Goal: Use online tool/utility: Utilize a website feature to perform a specific function

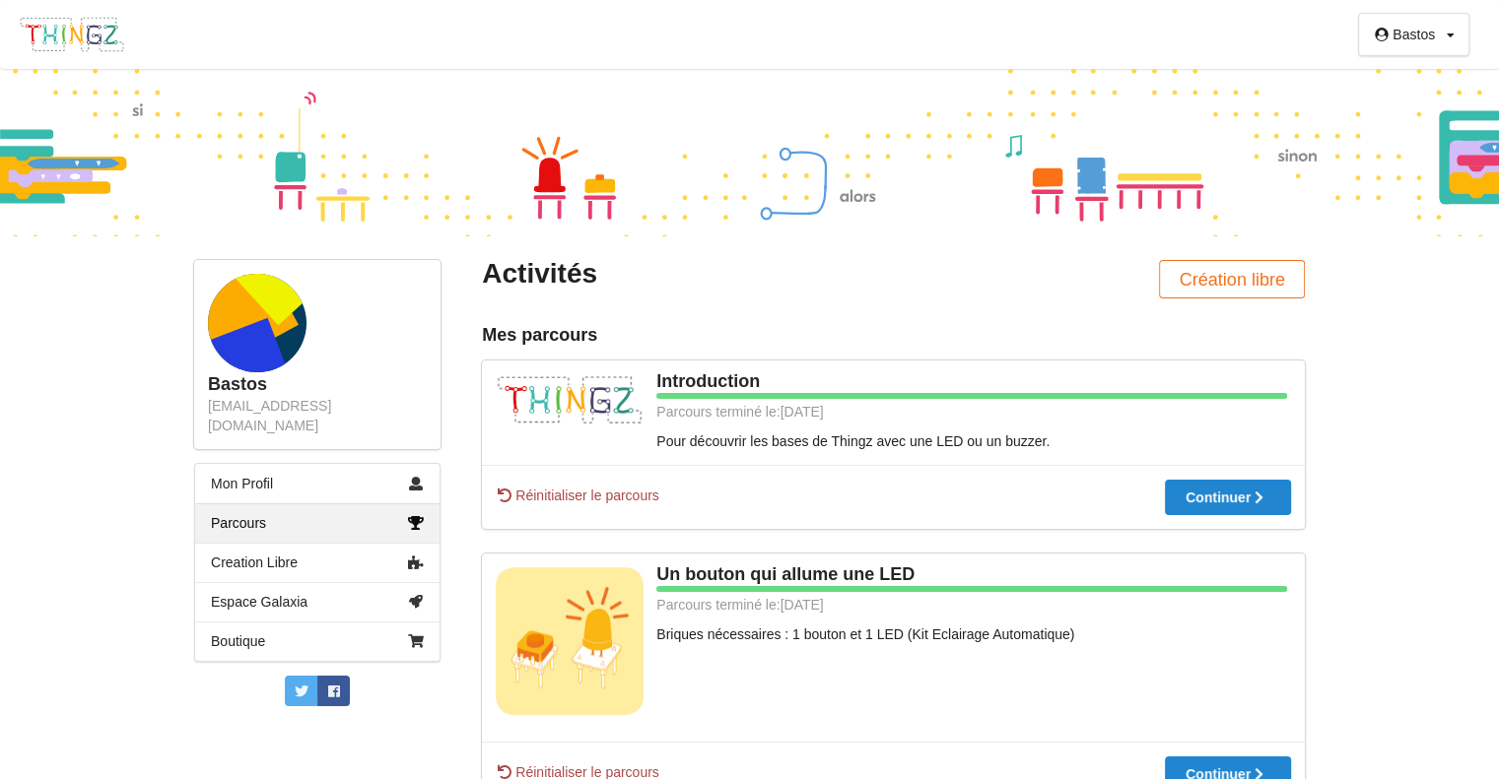
scroll to position [37, 0]
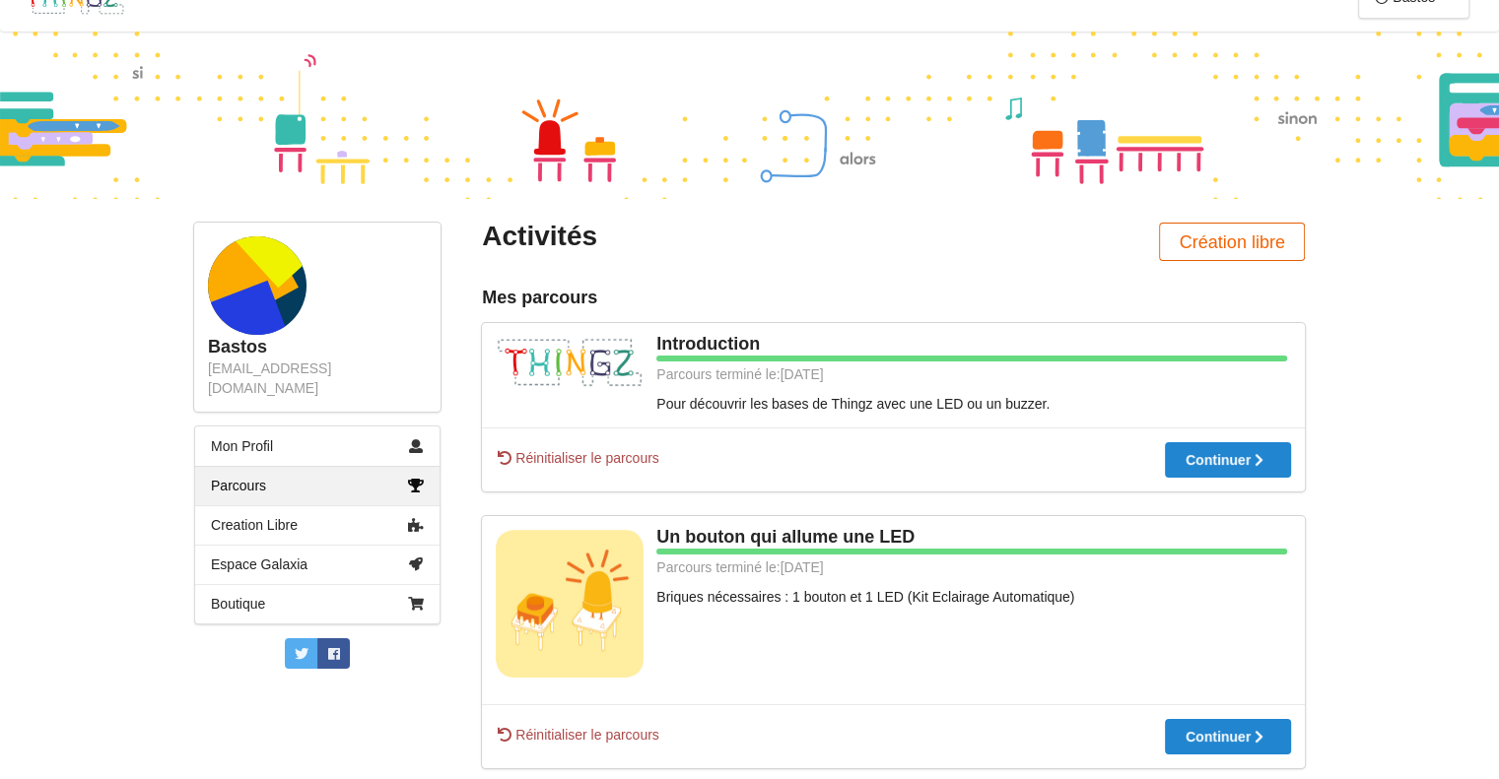
click at [1289, 240] on button "Création libre" at bounding box center [1232, 242] width 146 height 38
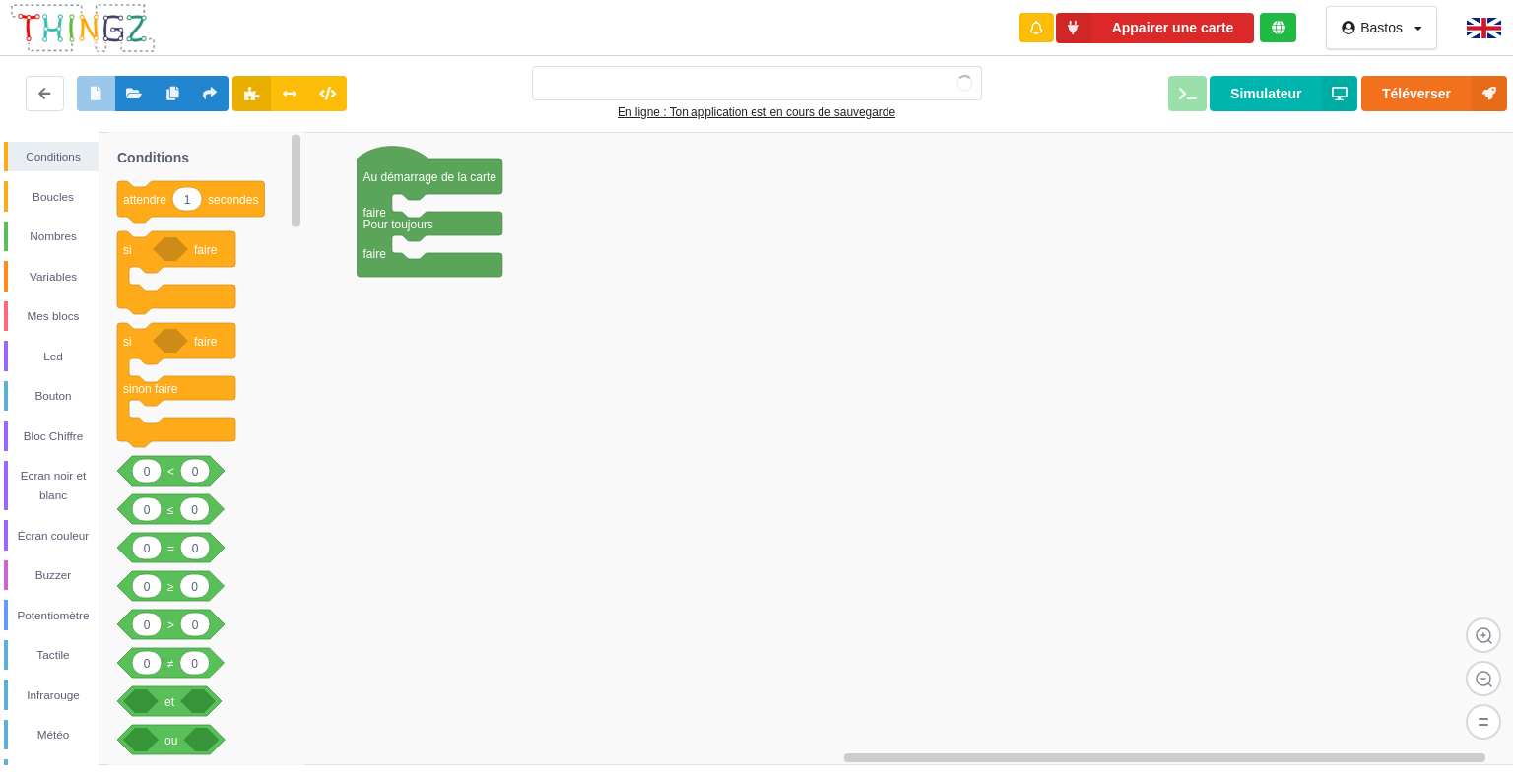
type input "Ma super application n°1"
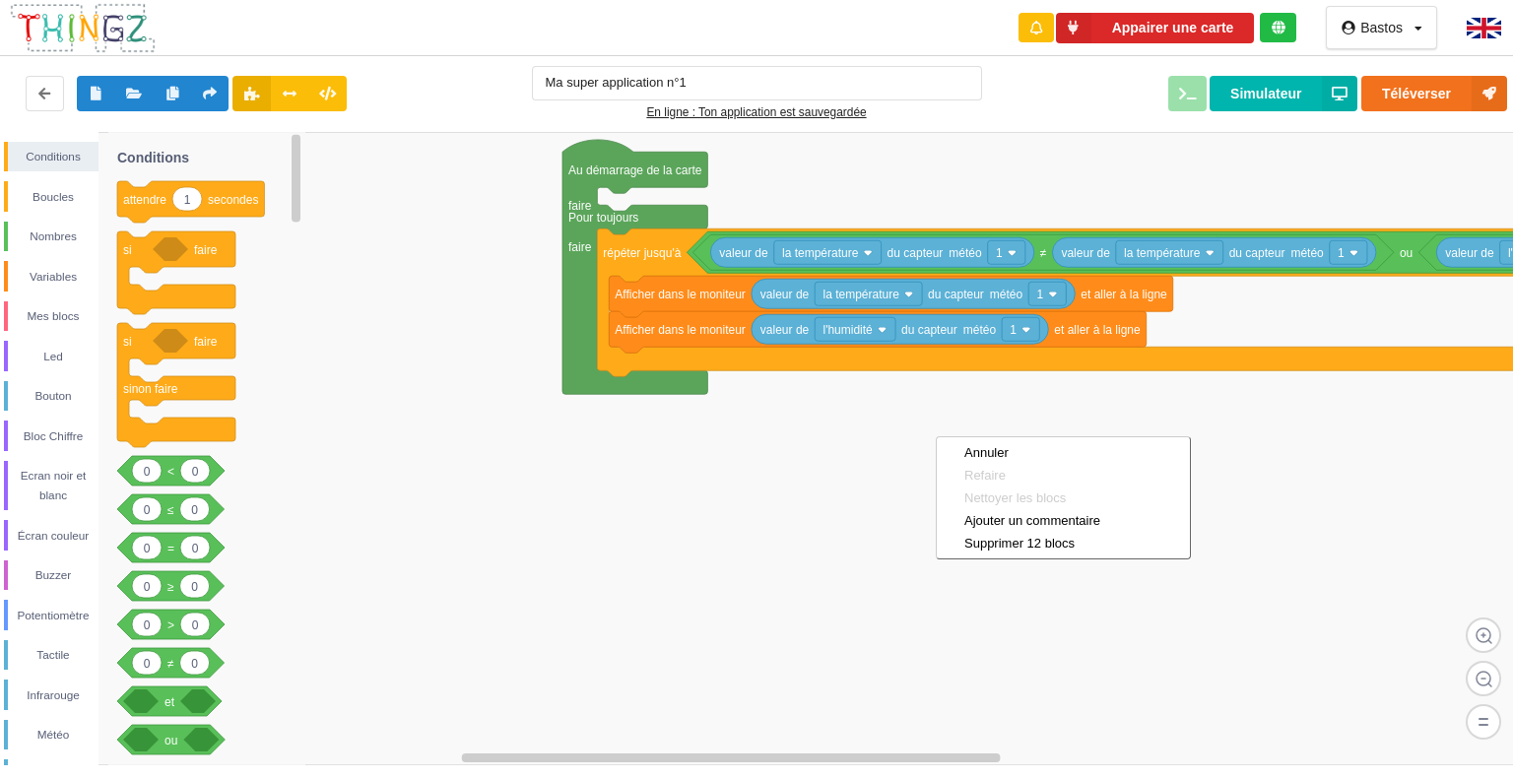
drag, startPoint x: 936, startPoint y: 436, endPoint x: 855, endPoint y: 421, distance: 82.3
click at [891, 485] on rect at bounding box center [763, 449] width 1527 height 634
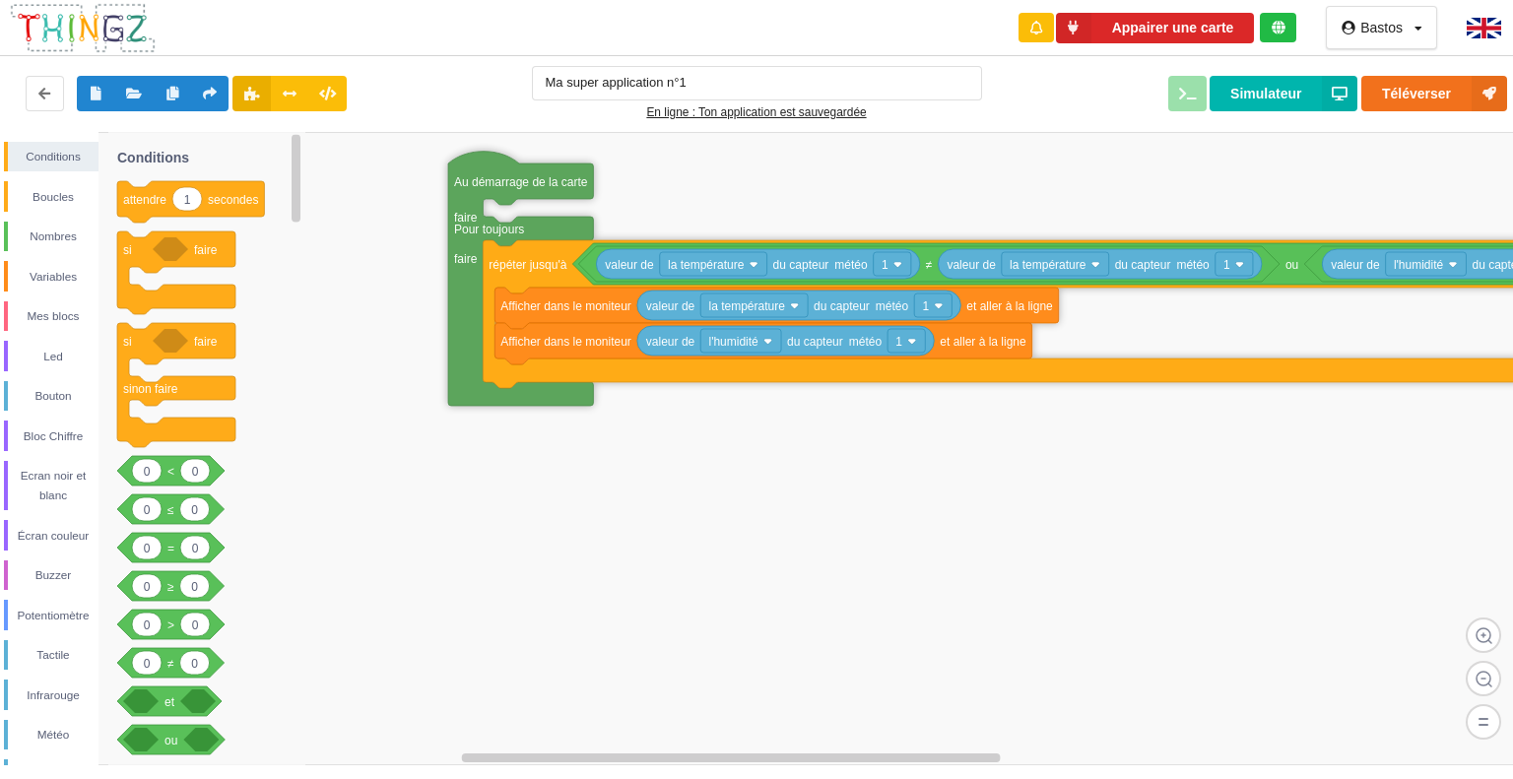
drag, startPoint x: 585, startPoint y: 196, endPoint x: 471, endPoint y: 210, distance: 115.1
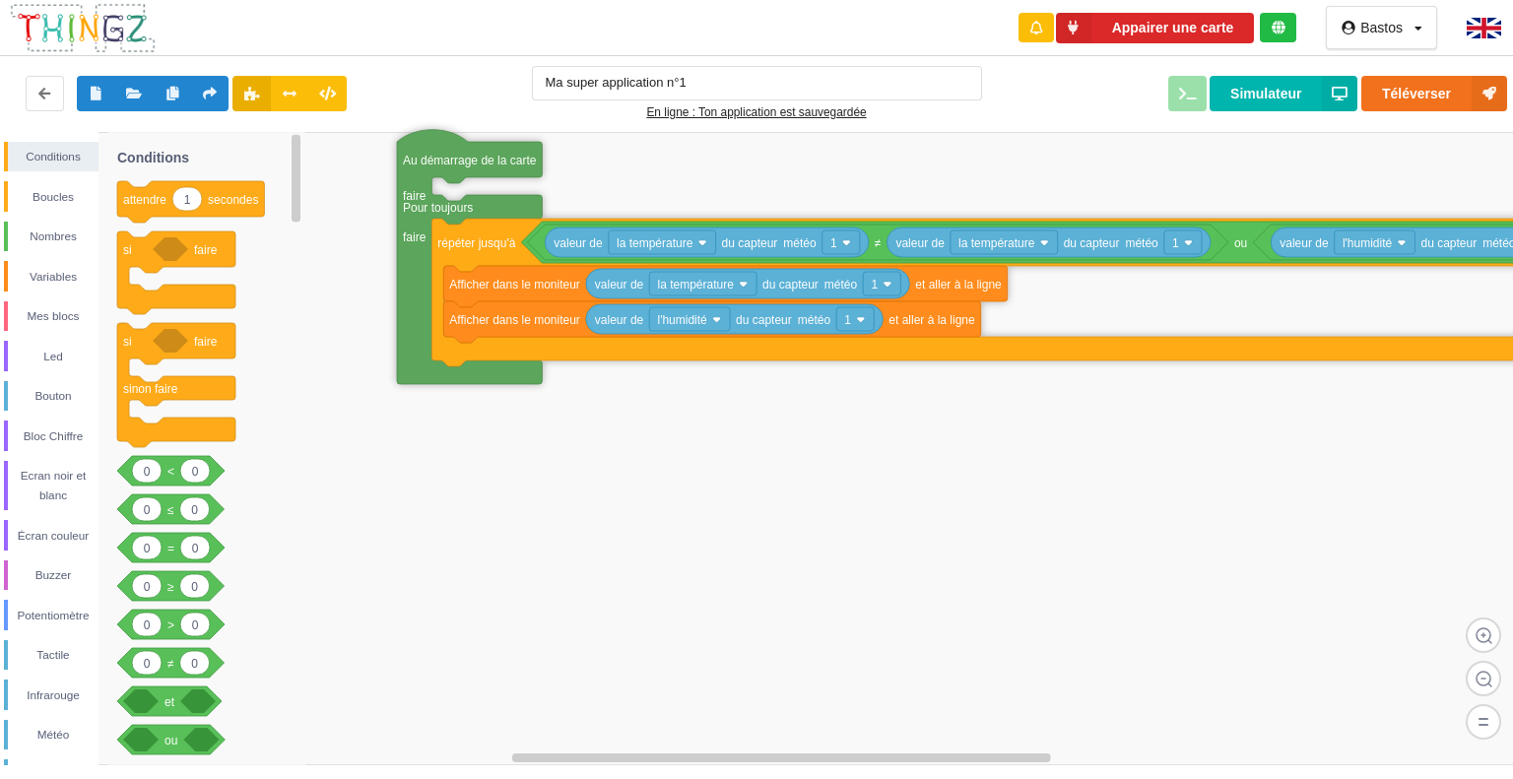
drag, startPoint x: 471, startPoint y: 210, endPoint x: 420, endPoint y: 186, distance: 56.4
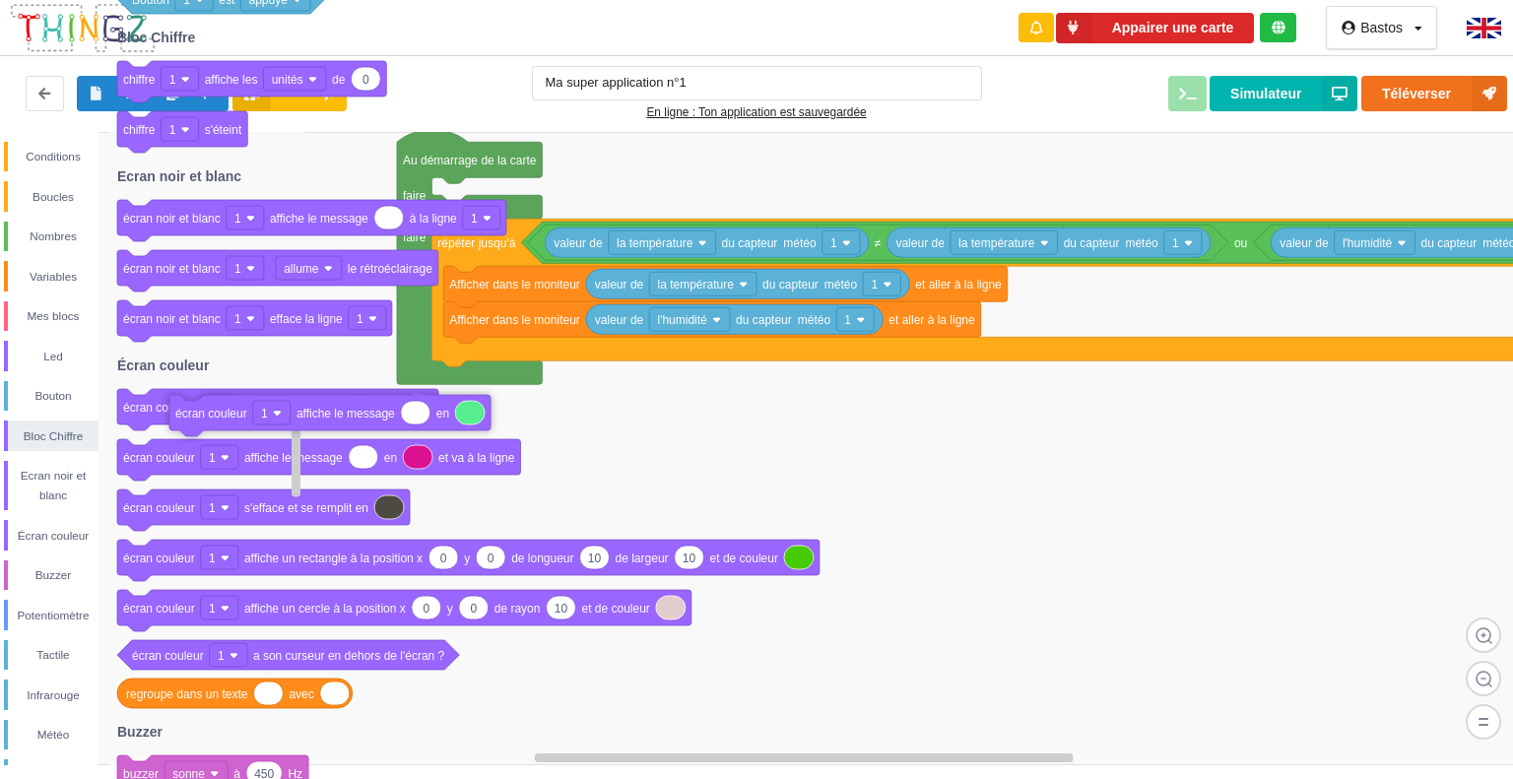
drag, startPoint x: 174, startPoint y: 409, endPoint x: 233, endPoint y: 415, distance: 58.4
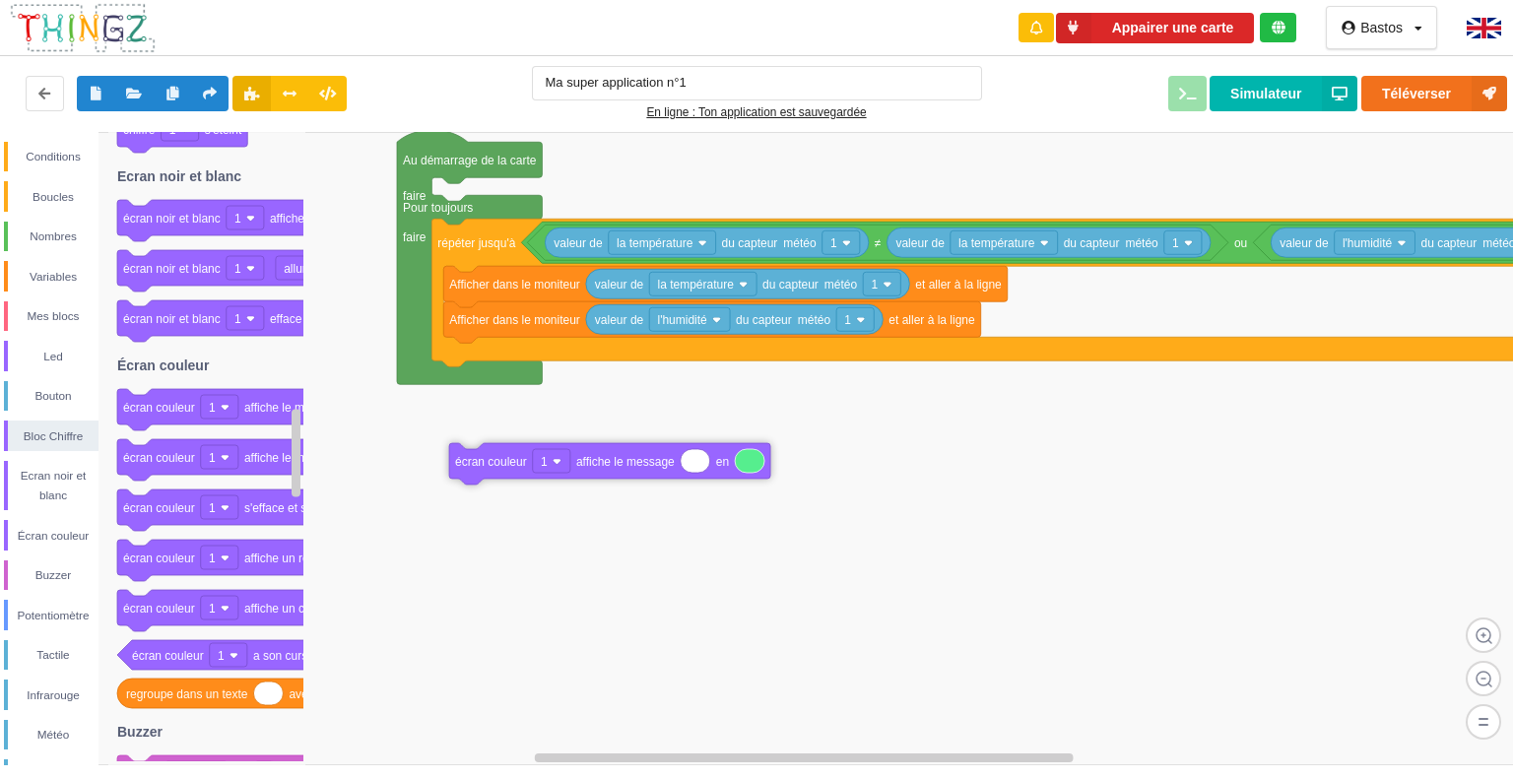
drag, startPoint x: 224, startPoint y: 414, endPoint x: 556, endPoint y: 468, distance: 336.4
click at [556, 468] on div "Conditions Boucles Nombres Variables Mes blocs Led Bouton Bloc Chiffre Ecran no…" at bounding box center [763, 449] width 1527 height 634
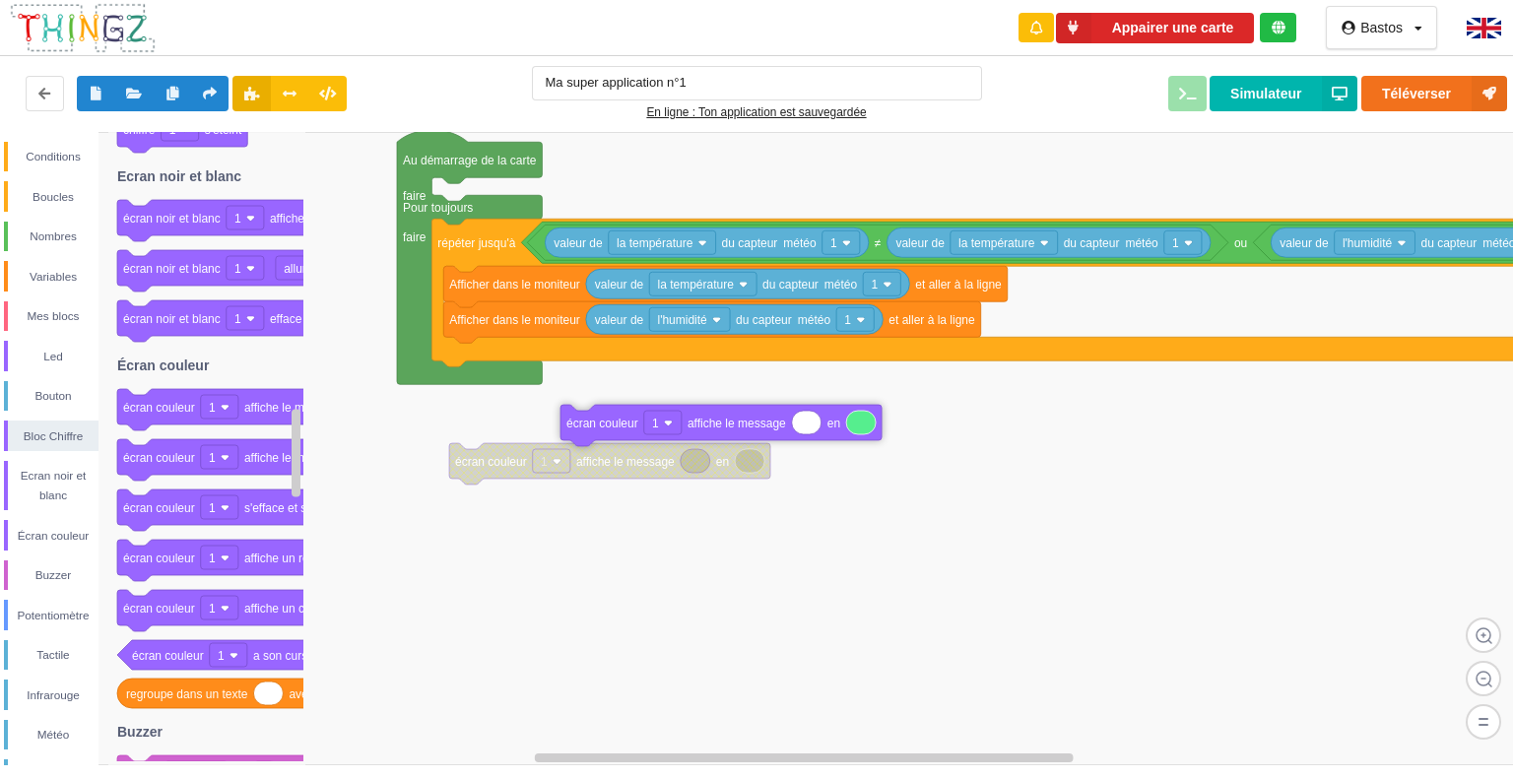
drag, startPoint x: 171, startPoint y: 418, endPoint x: 619, endPoint y: 436, distance: 447.7
click at [619, 436] on div "Conditions Boucles Nombres Variables Mes blocs Led Bouton Bloc Chiffre Ecran no…" at bounding box center [763, 449] width 1527 height 634
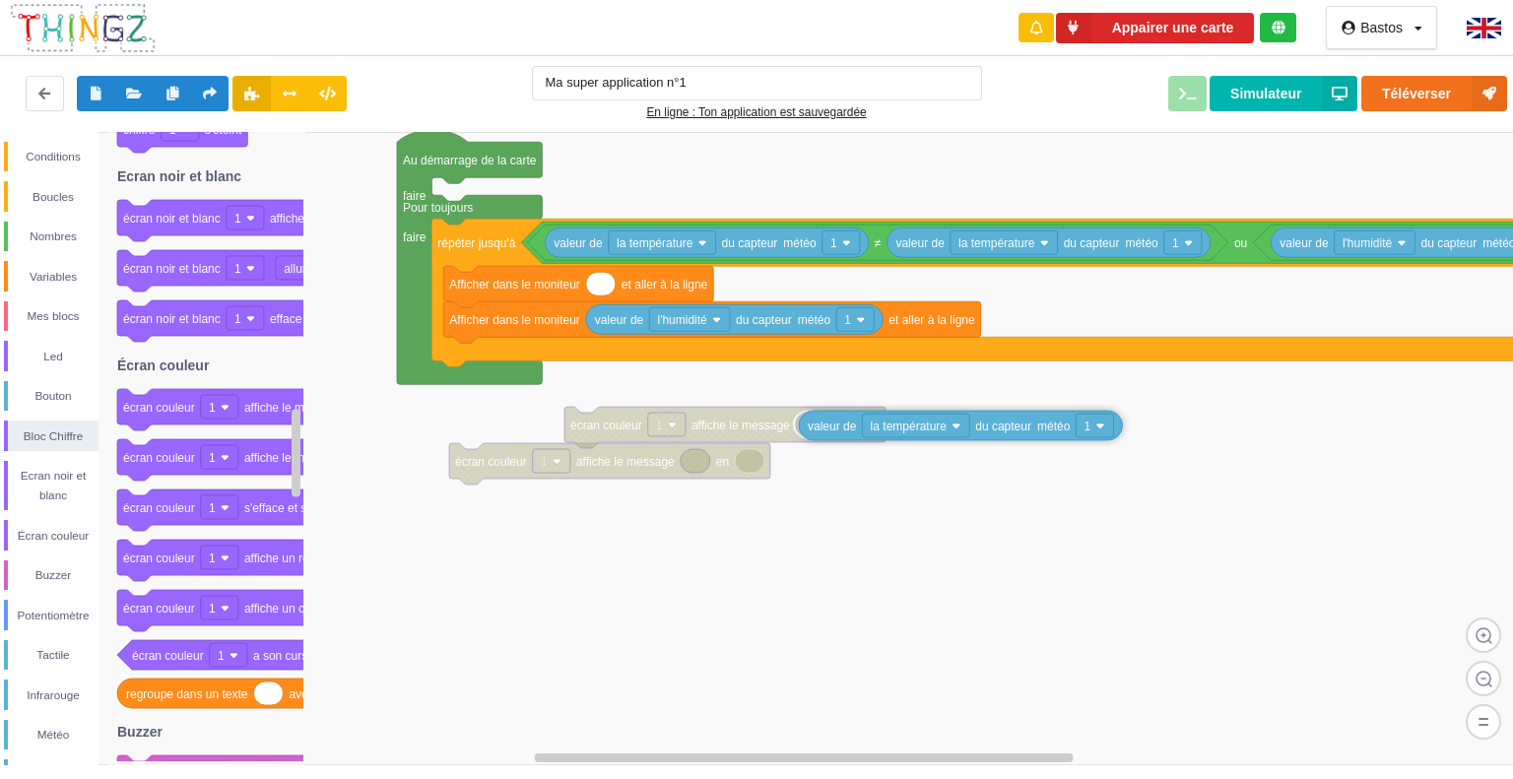
drag, startPoint x: 615, startPoint y: 287, endPoint x: 828, endPoint y: 429, distance: 255.8
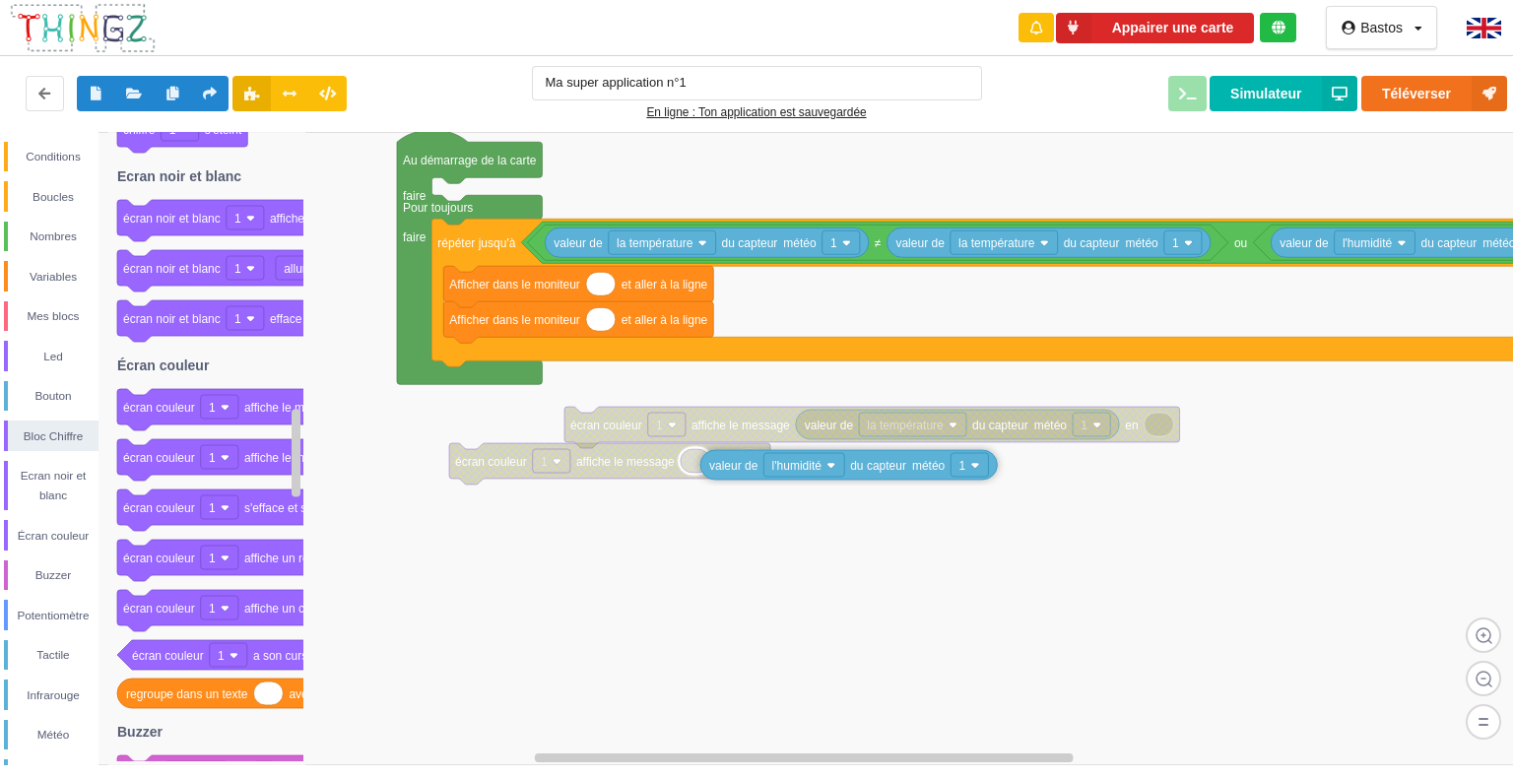
drag, startPoint x: 638, startPoint y: 322, endPoint x: 749, endPoint y: 468, distance: 182.9
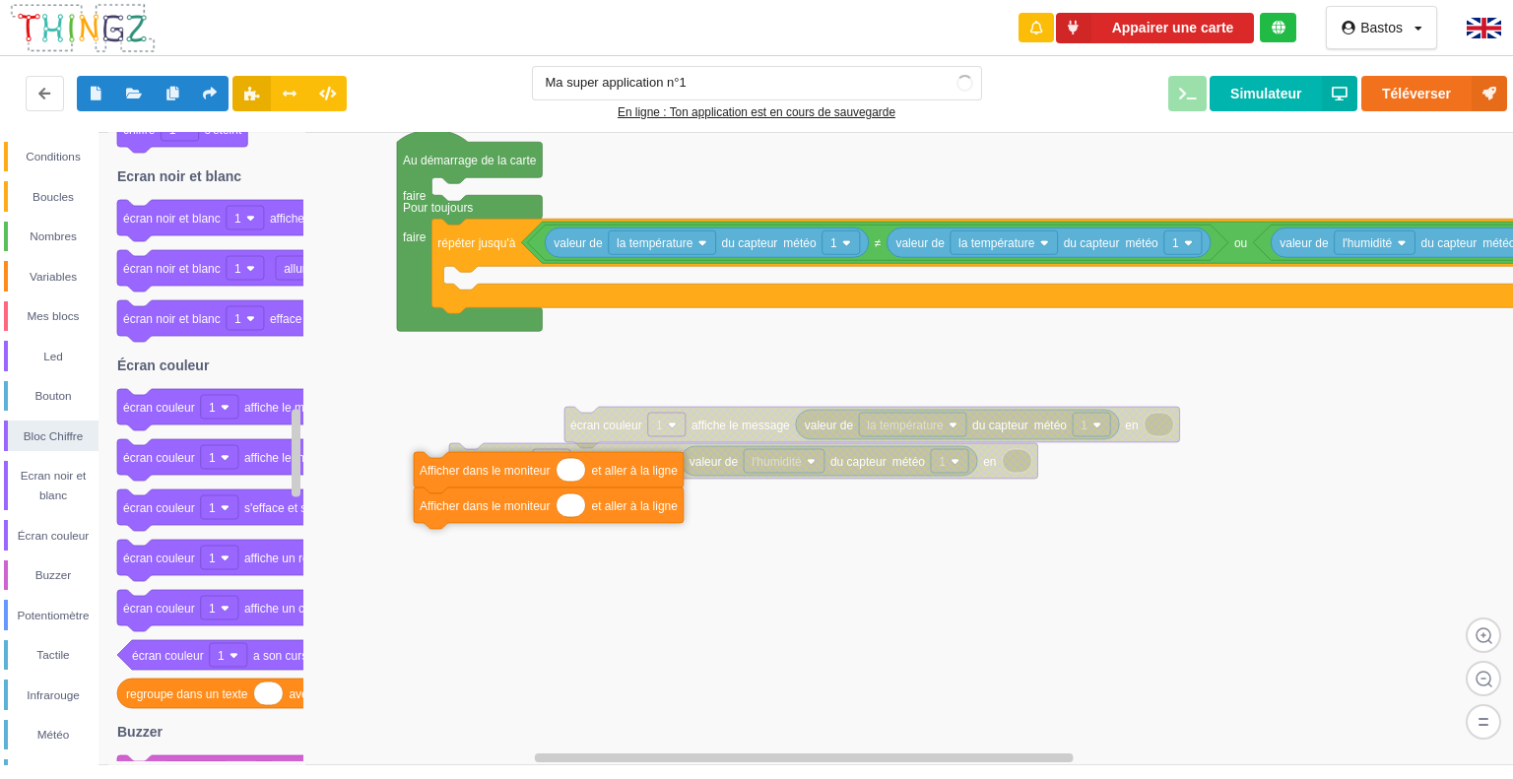
drag, startPoint x: 507, startPoint y: 286, endPoint x: 508, endPoint y: 570, distance: 284.8
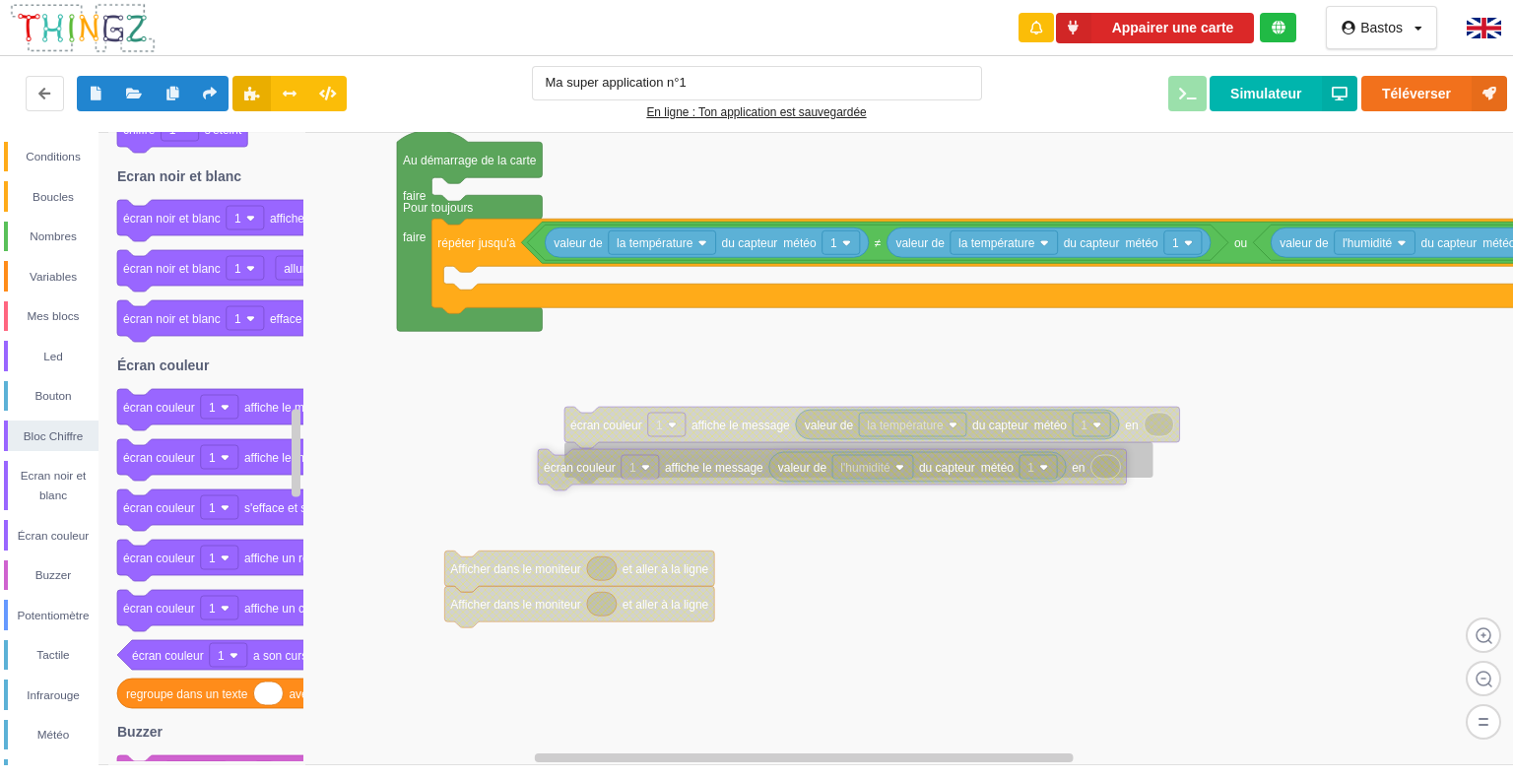
drag, startPoint x: 593, startPoint y: 448, endPoint x: 681, endPoint y: 451, distance: 87.7
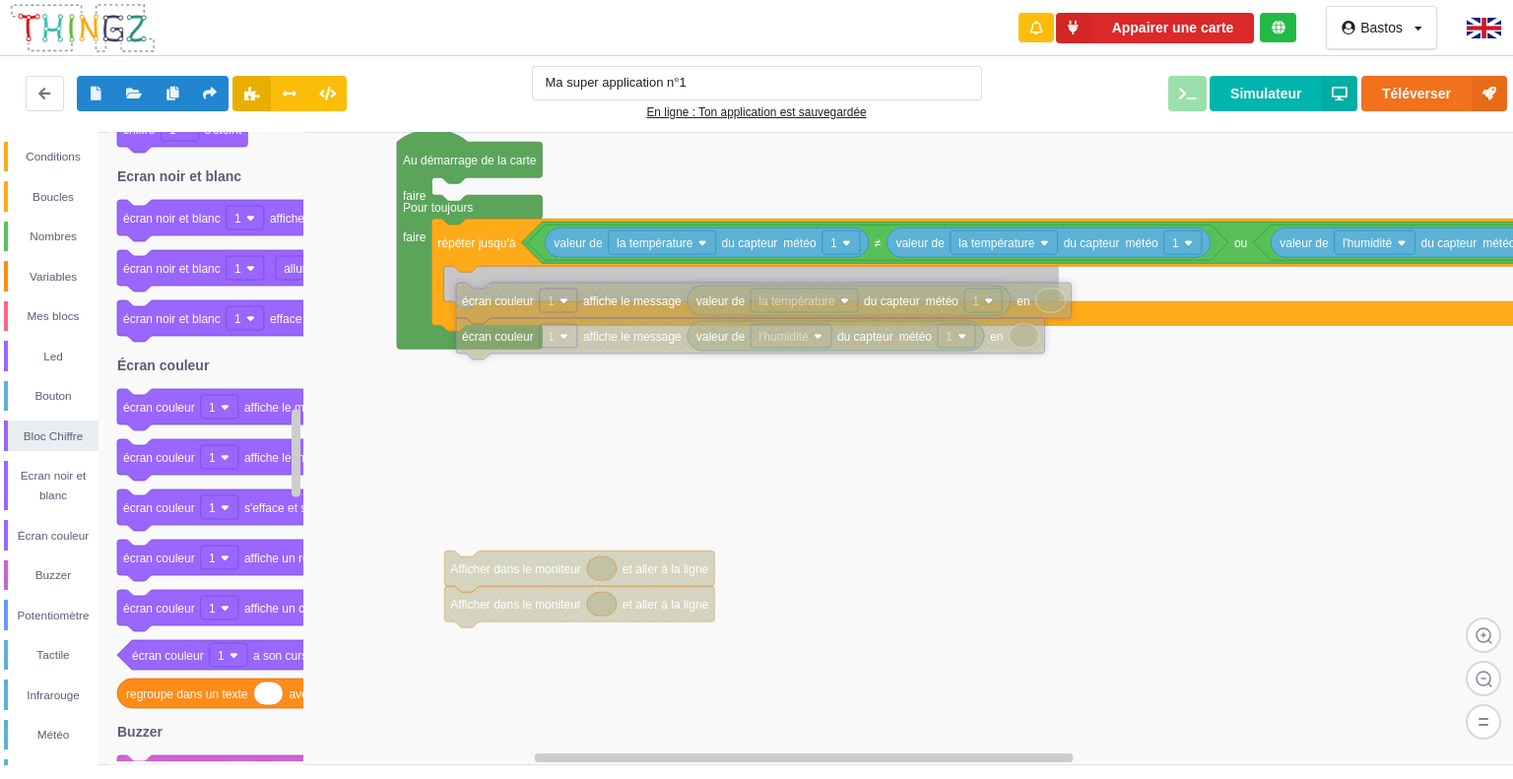
drag, startPoint x: 615, startPoint y: 437, endPoint x: 505, endPoint y: 313, distance: 165.5
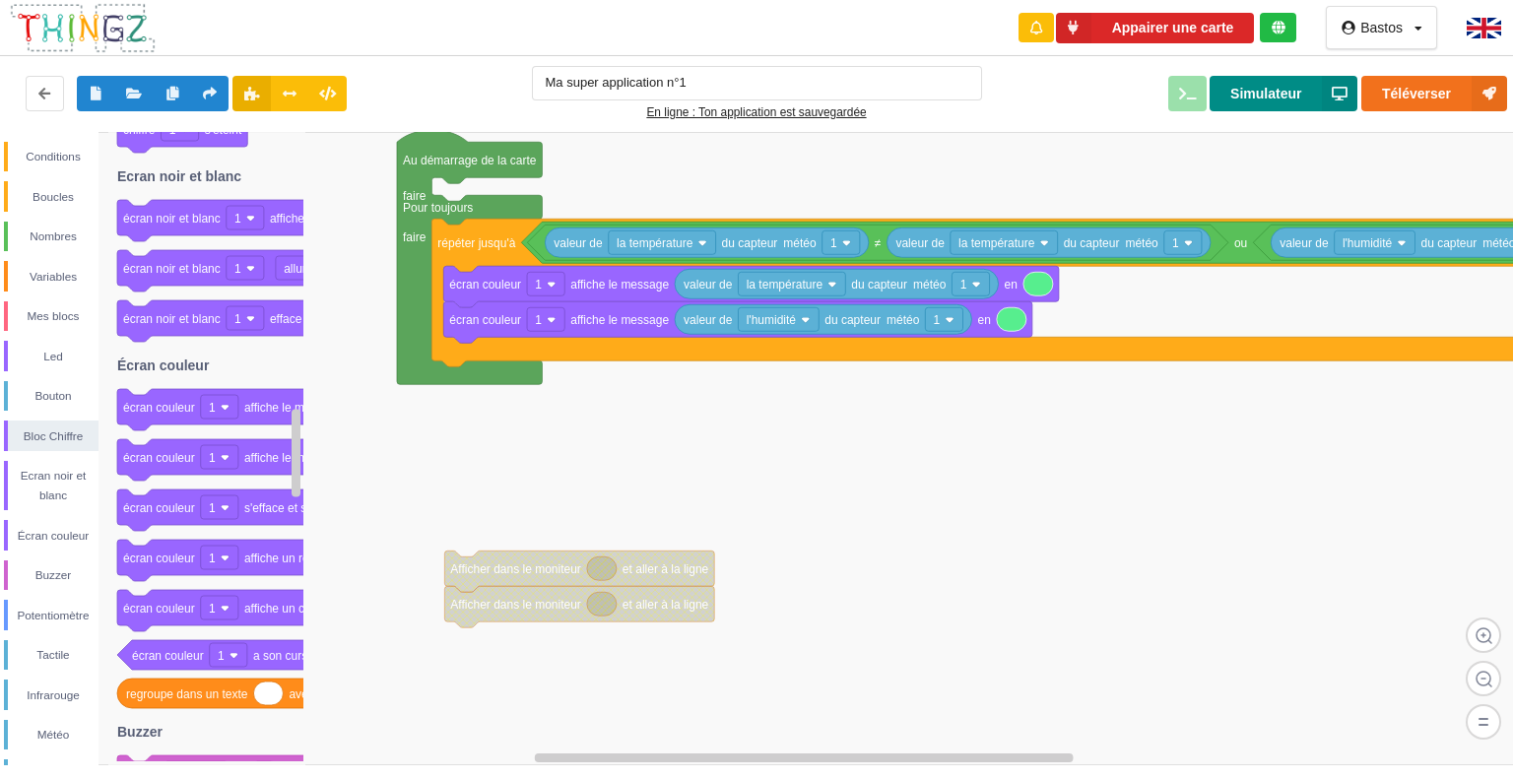
click at [1317, 101] on button "Simulateur" at bounding box center [1284, 93] width 148 height 35
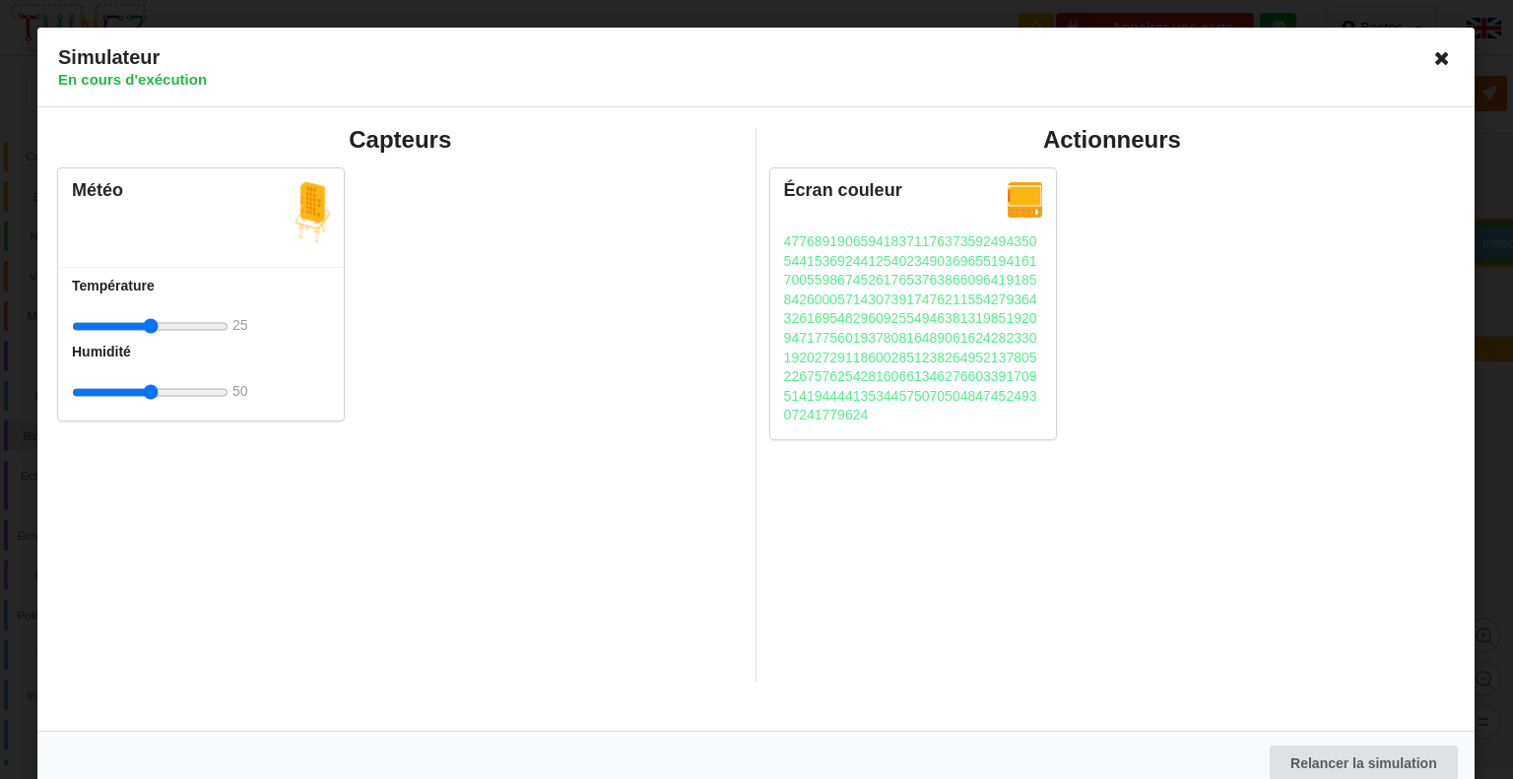
scroll to position [4225, 0]
click at [1433, 56] on icon at bounding box center [1444, 58] width 32 height 32
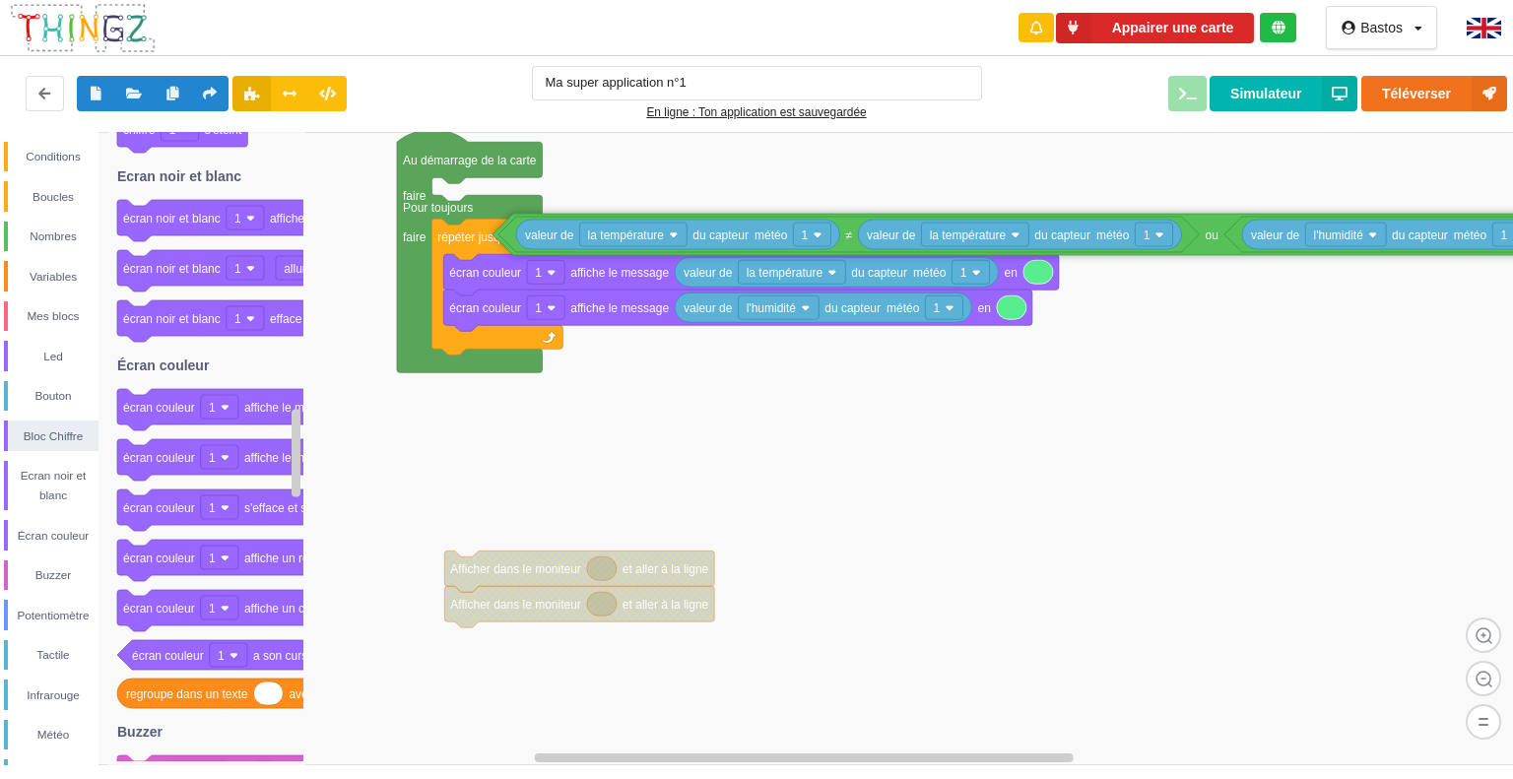
drag, startPoint x: 1248, startPoint y: 247, endPoint x: 1221, endPoint y: 243, distance: 27.9
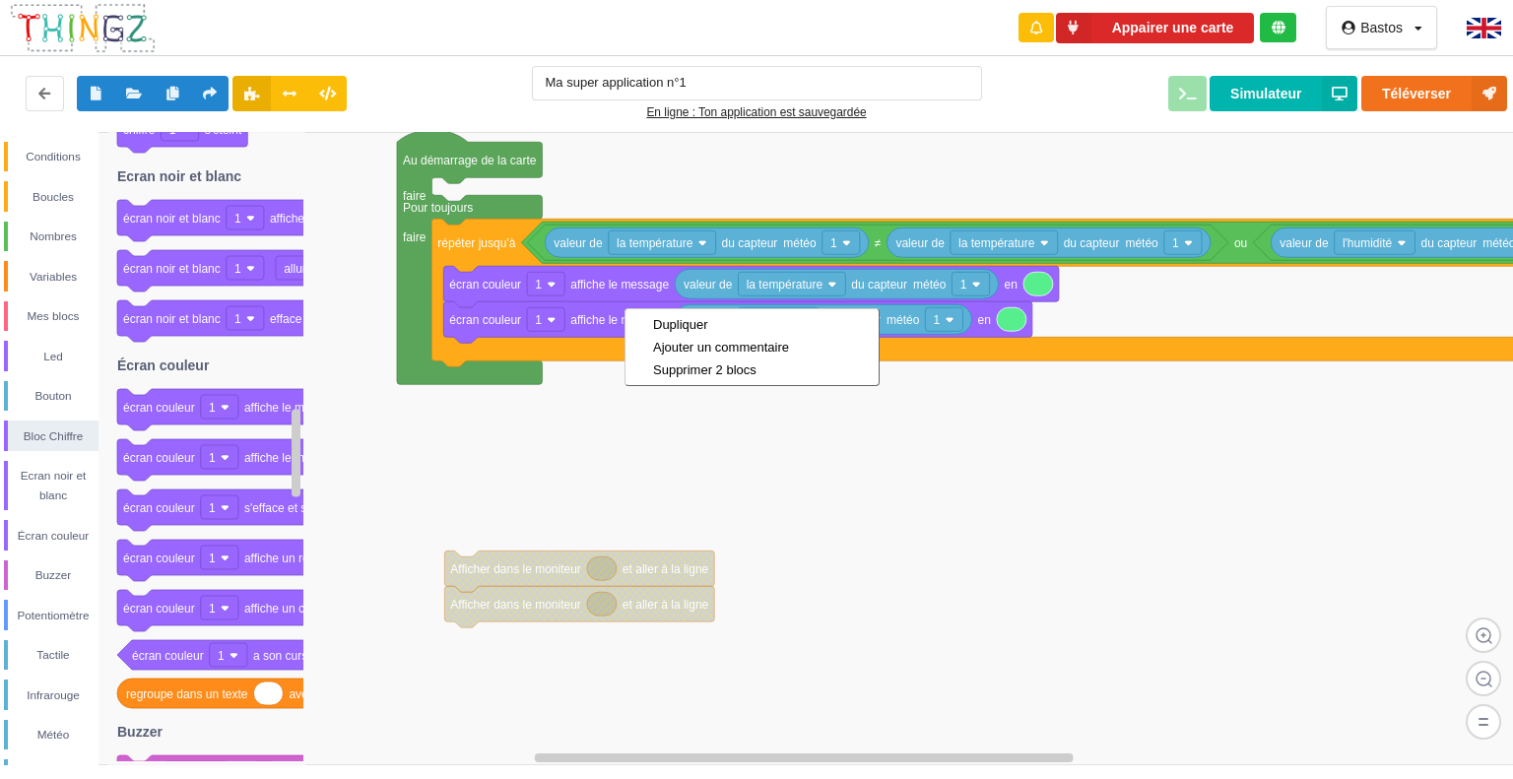
drag, startPoint x: 625, startPoint y: 308, endPoint x: 622, endPoint y: 456, distance: 147.8
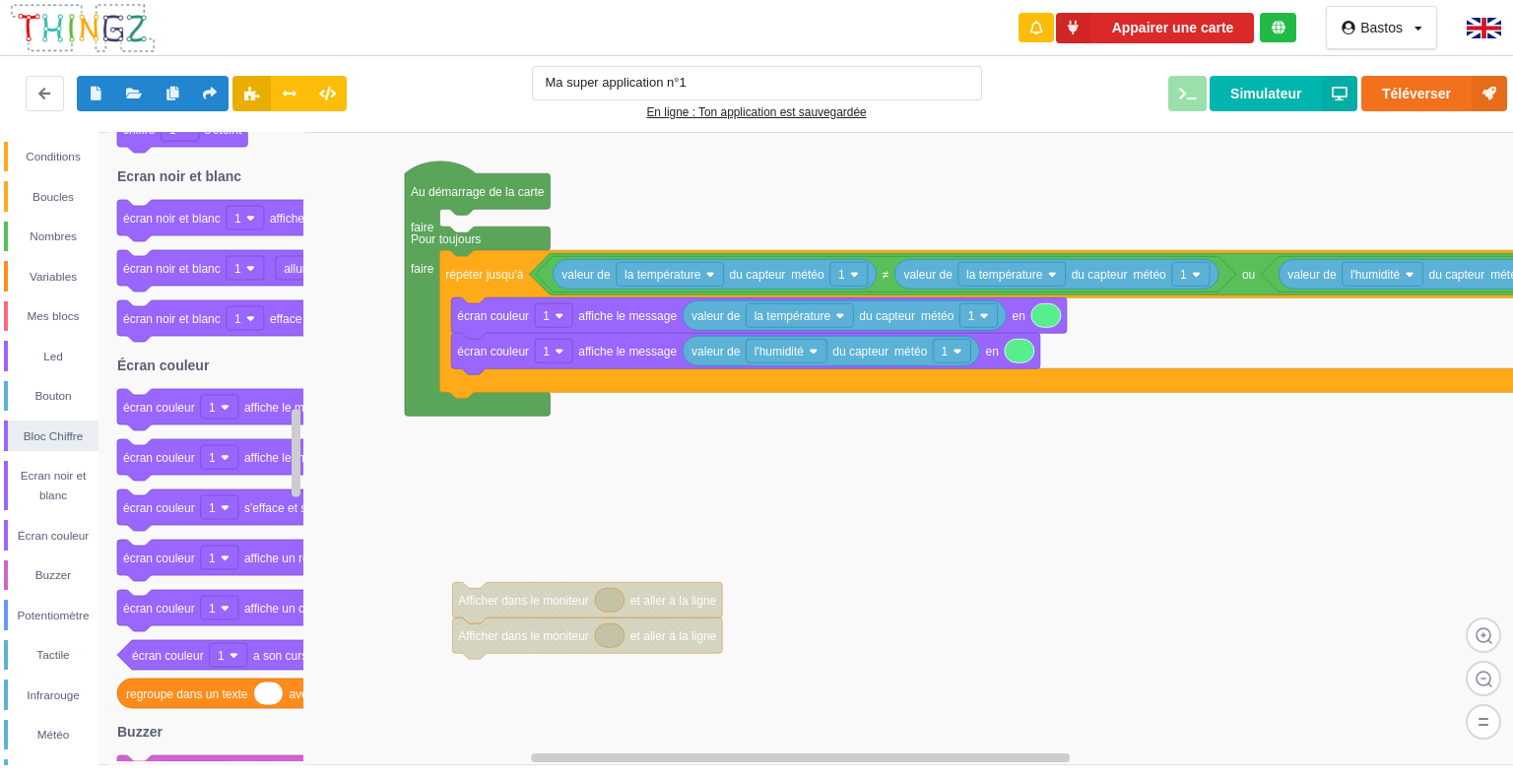
drag, startPoint x: 583, startPoint y: 428, endPoint x: 591, endPoint y: 458, distance: 31.5
click at [591, 458] on div "Conditions Boucles Nombres Variables Mes blocs Led Bouton Bloc Chiffre Ecran no…" at bounding box center [763, 449] width 1527 height 634
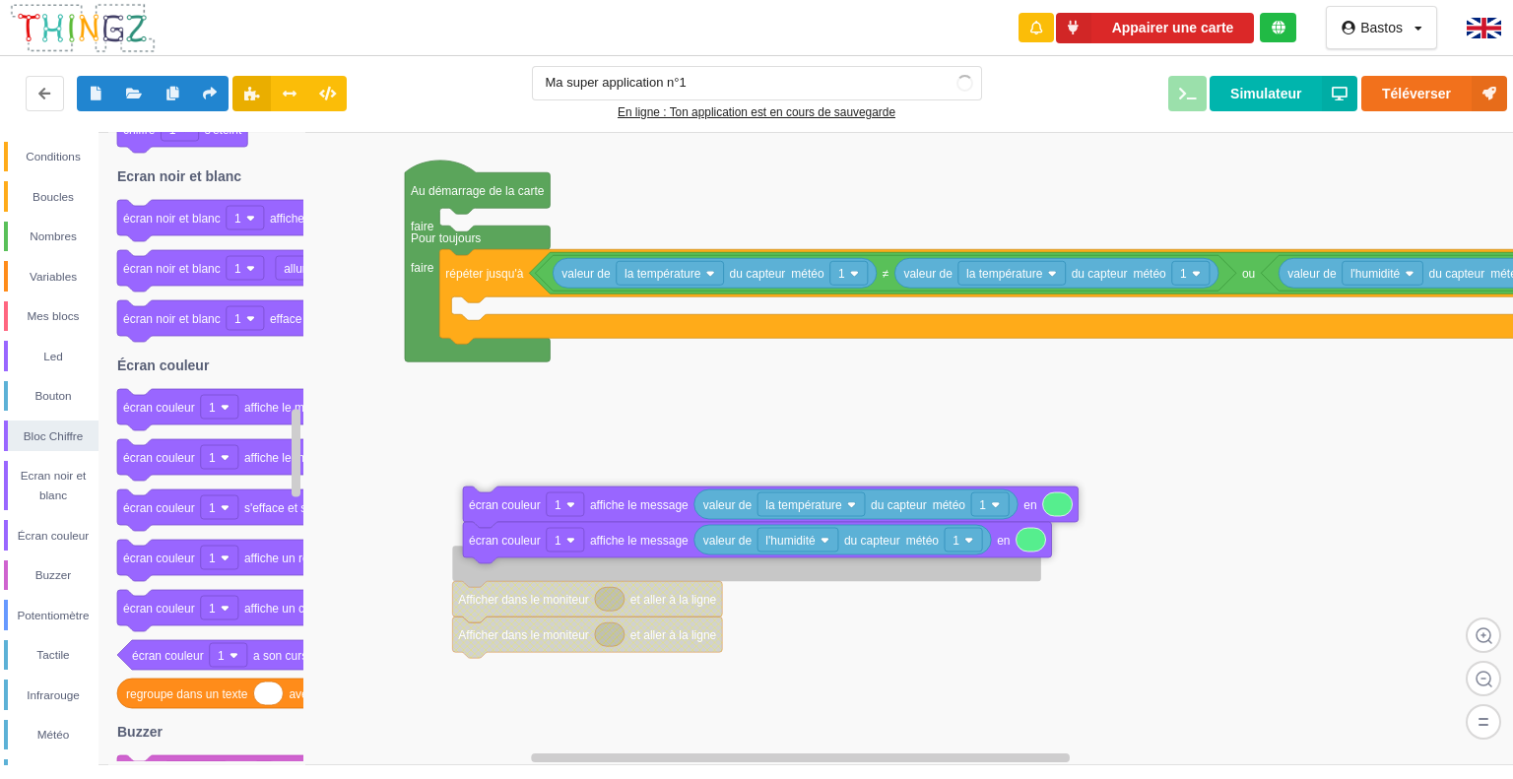
drag, startPoint x: 496, startPoint y: 322, endPoint x: 507, endPoint y: 523, distance: 201.4
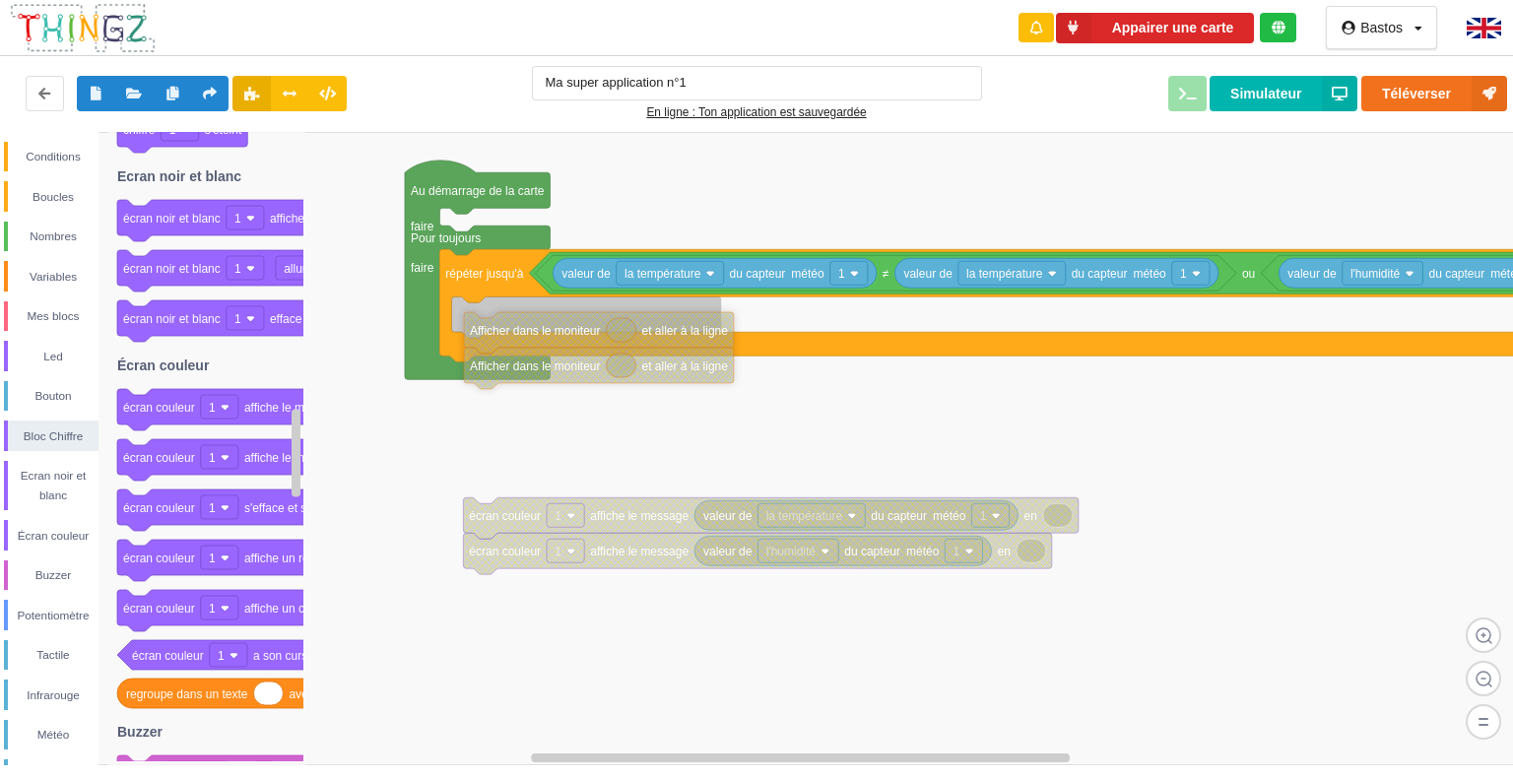
drag, startPoint x: 507, startPoint y: 594, endPoint x: 504, endPoint y: 339, distance: 255.2
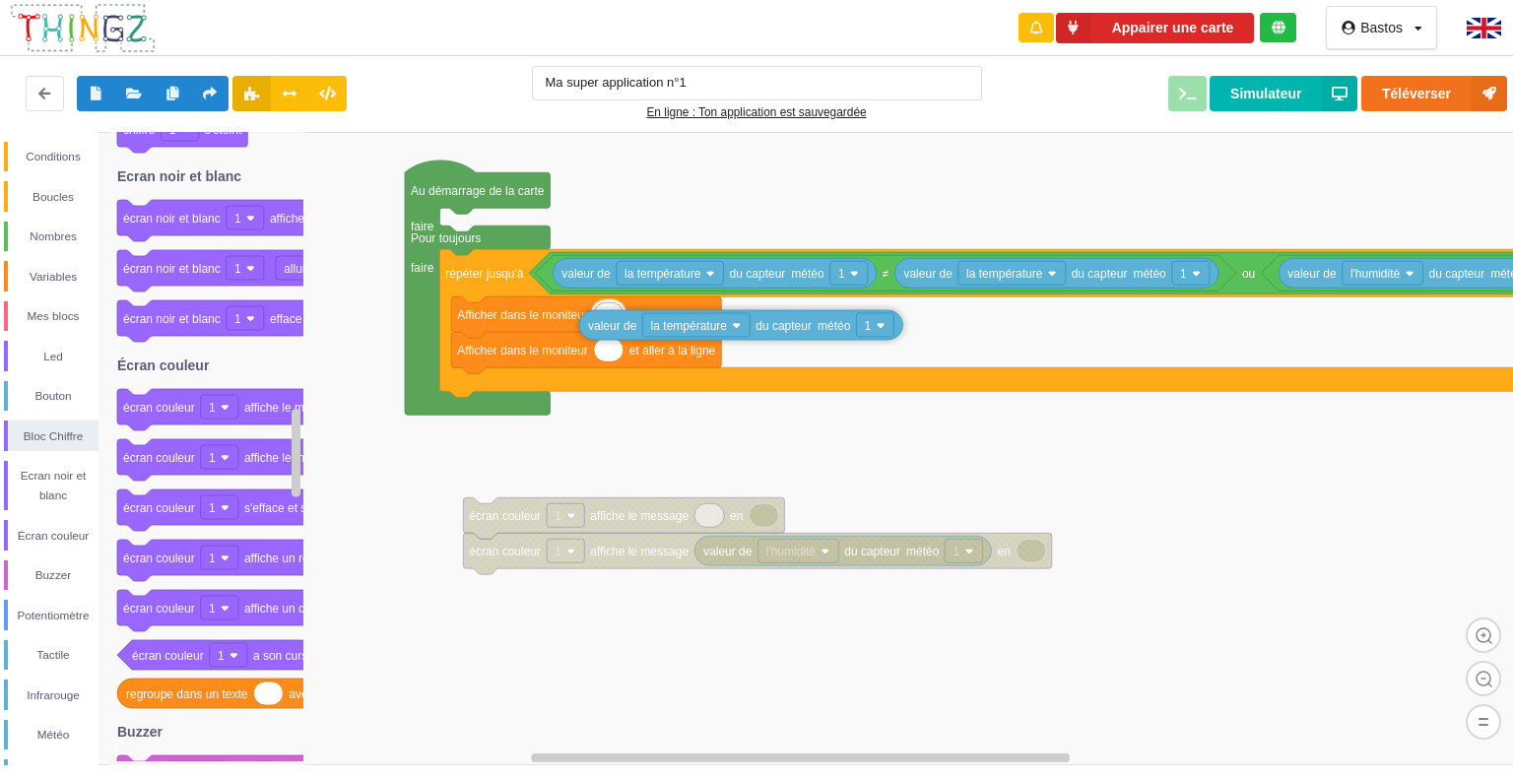
drag, startPoint x: 718, startPoint y: 515, endPoint x: 605, endPoint y: 322, distance: 223.9
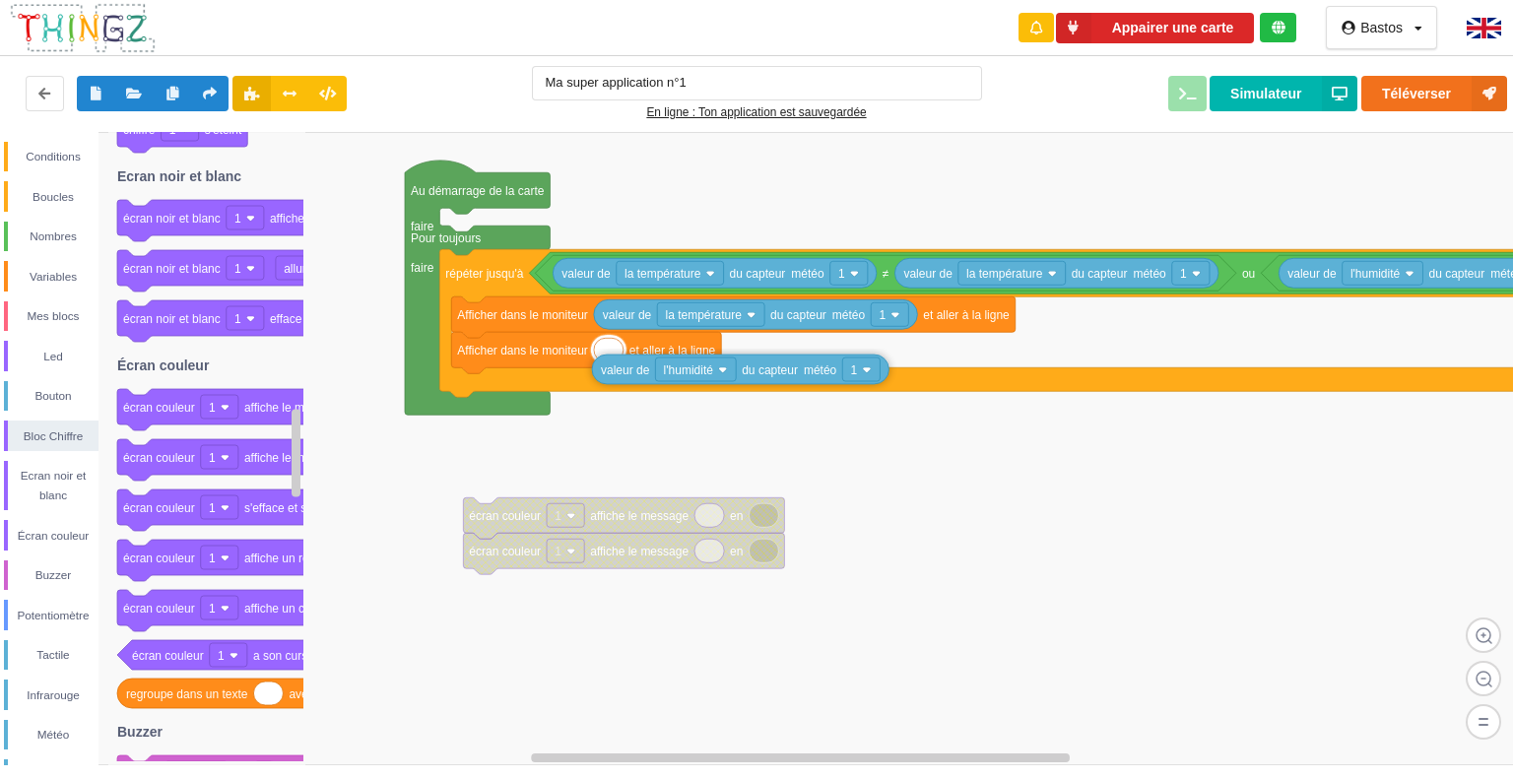
drag, startPoint x: 719, startPoint y: 555, endPoint x: 617, endPoint y: 373, distance: 208.3
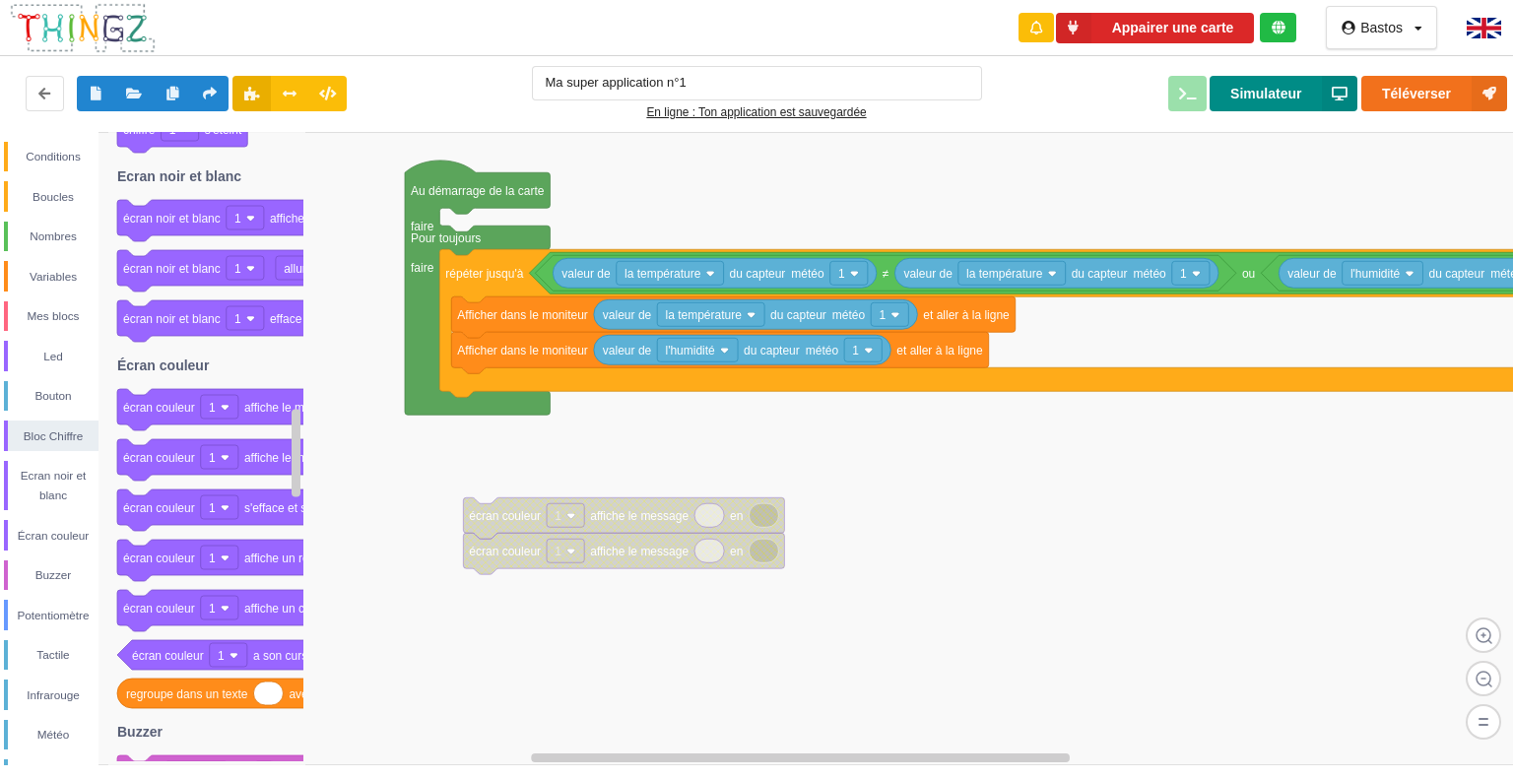
click at [1300, 84] on button "Simulateur" at bounding box center [1284, 93] width 148 height 35
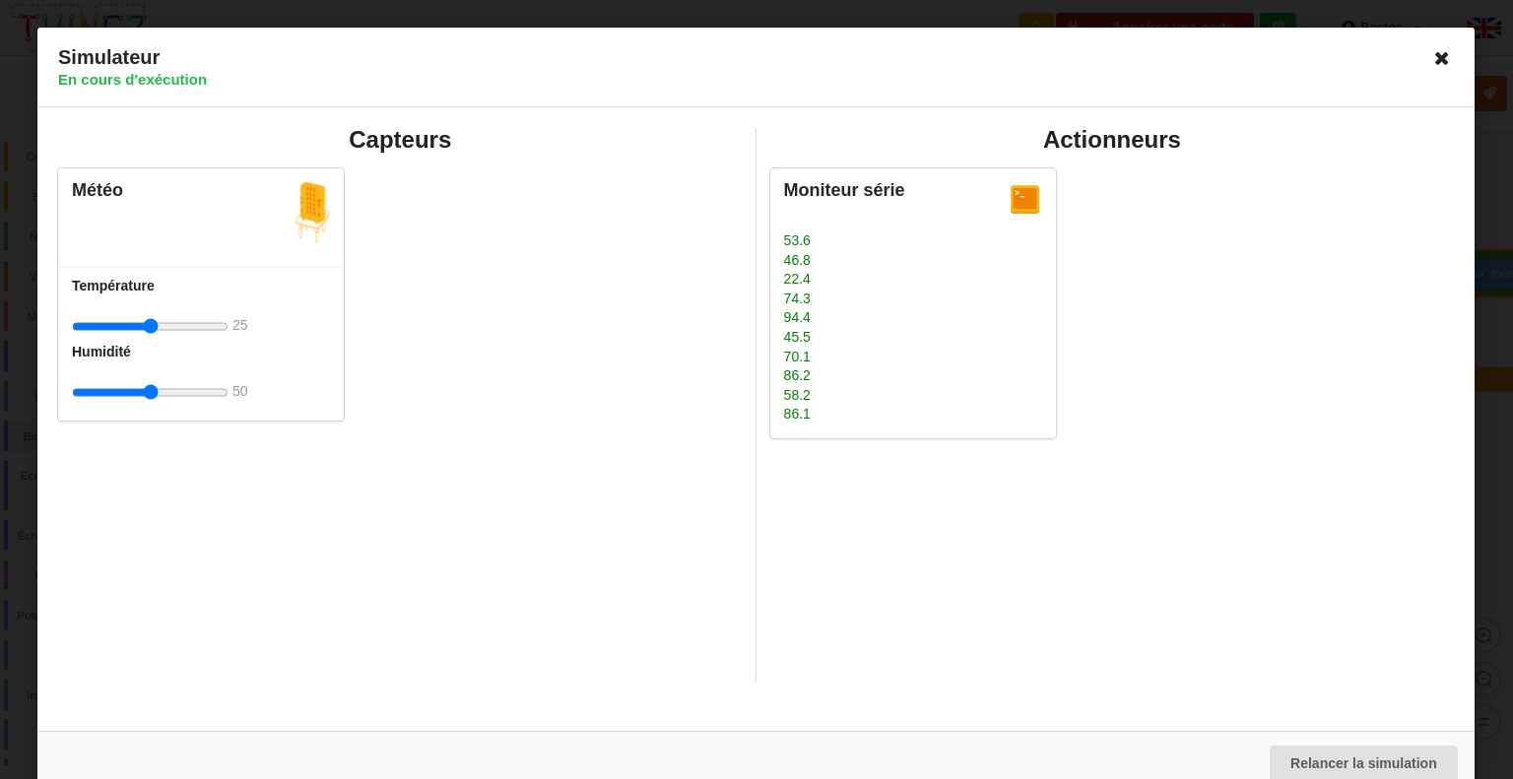
scroll to position [22475, 0]
click at [1428, 70] on icon at bounding box center [1444, 58] width 32 height 32
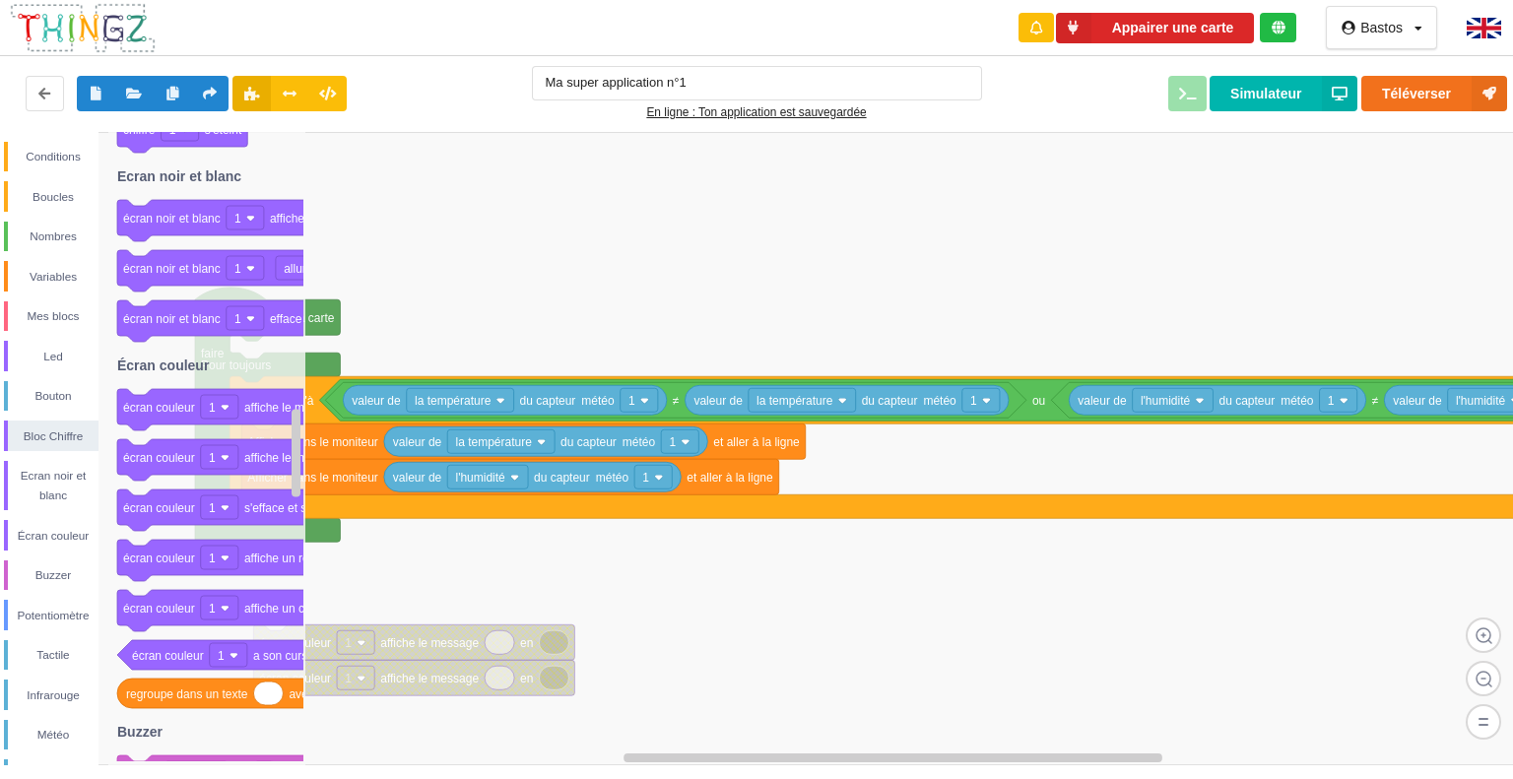
drag, startPoint x: 767, startPoint y: 195, endPoint x: 478, endPoint y: 328, distance: 317.9
click at [478, 328] on div "Conditions Boucles Nombres Variables Mes blocs Led Bouton Bloc Chiffre Ecran no…" at bounding box center [763, 449] width 1527 height 634
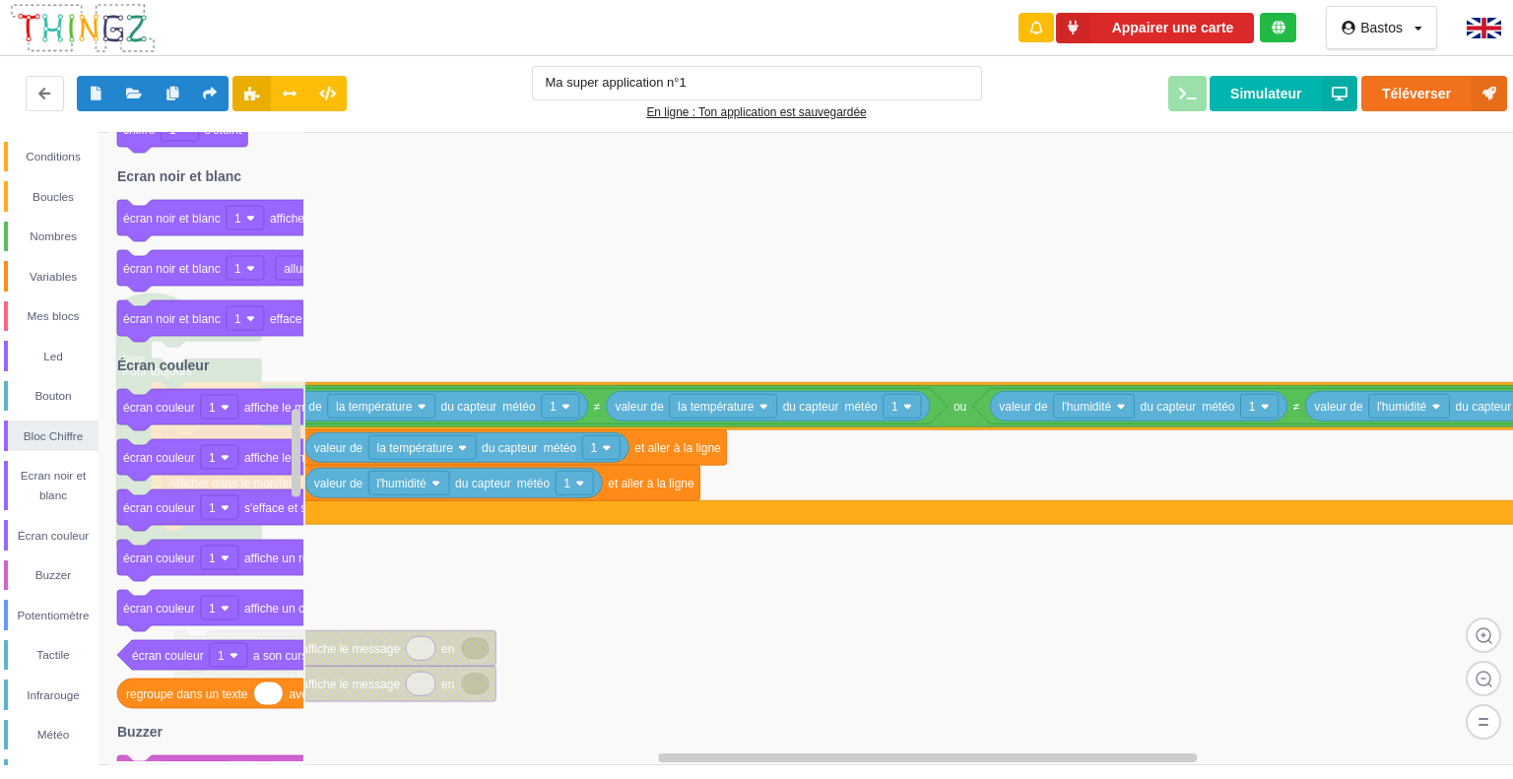
click at [694, 277] on rect at bounding box center [763, 449] width 1527 height 634
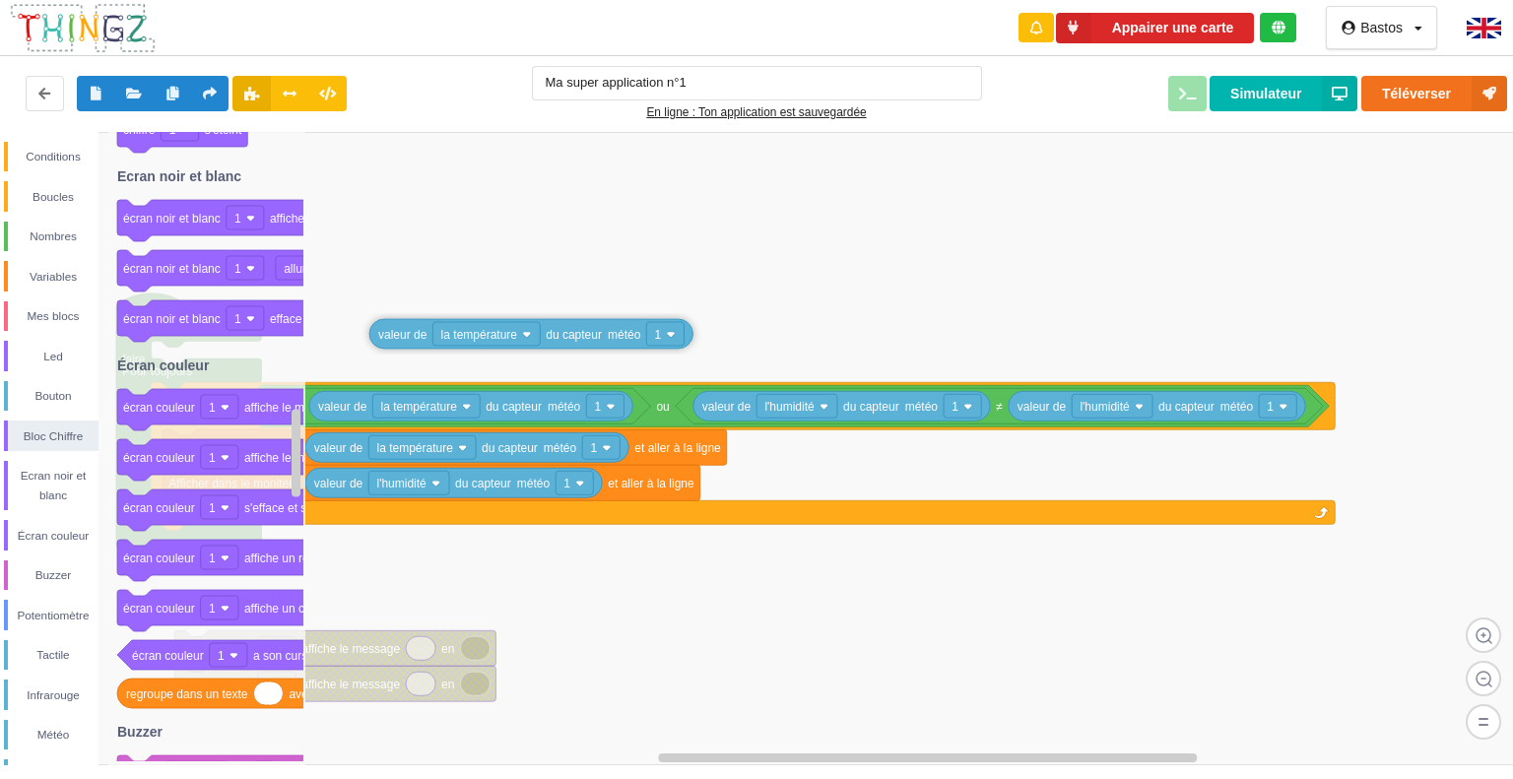
drag, startPoint x: 489, startPoint y: 392, endPoint x: 593, endPoint y: 320, distance: 126.8
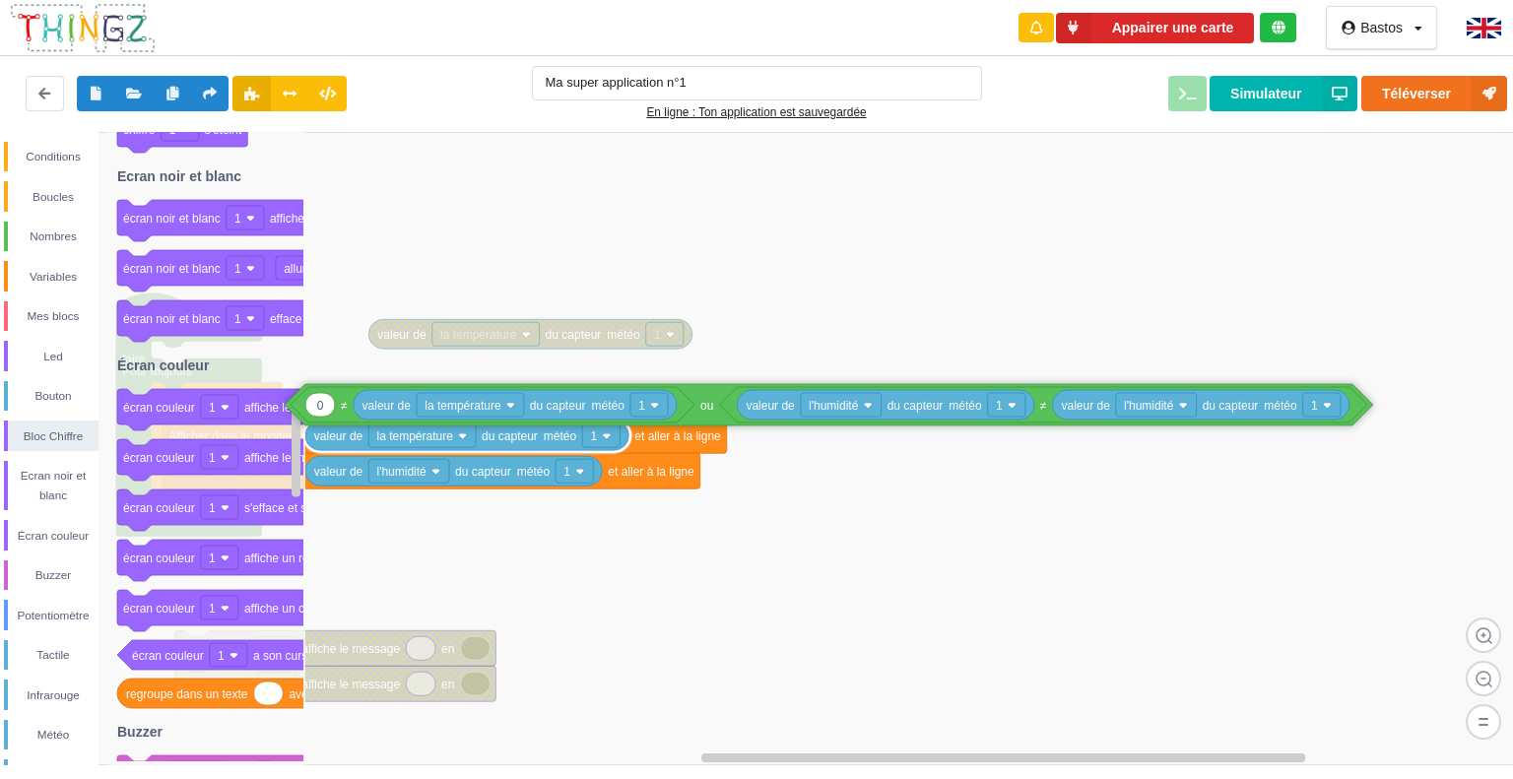
drag, startPoint x: 662, startPoint y: 403, endPoint x: 706, endPoint y: 391, distance: 45.9
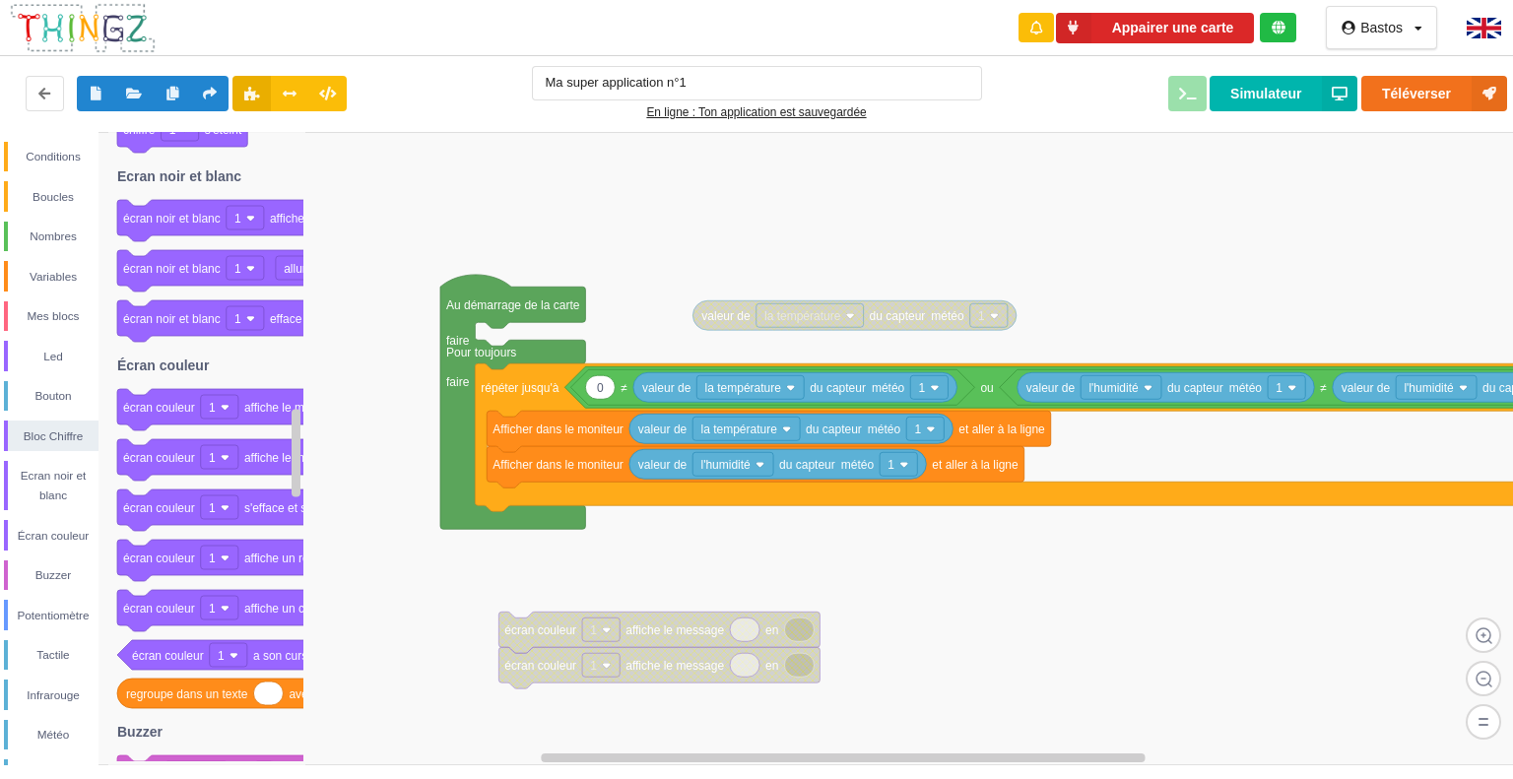
drag, startPoint x: 635, startPoint y: 573, endPoint x: 961, endPoint y: 559, distance: 326.5
click at [961, 559] on div "Conditions Boucles Nombres Variables Mes blocs Led Bouton Bloc Chiffre Ecran no…" at bounding box center [763, 449] width 1527 height 634
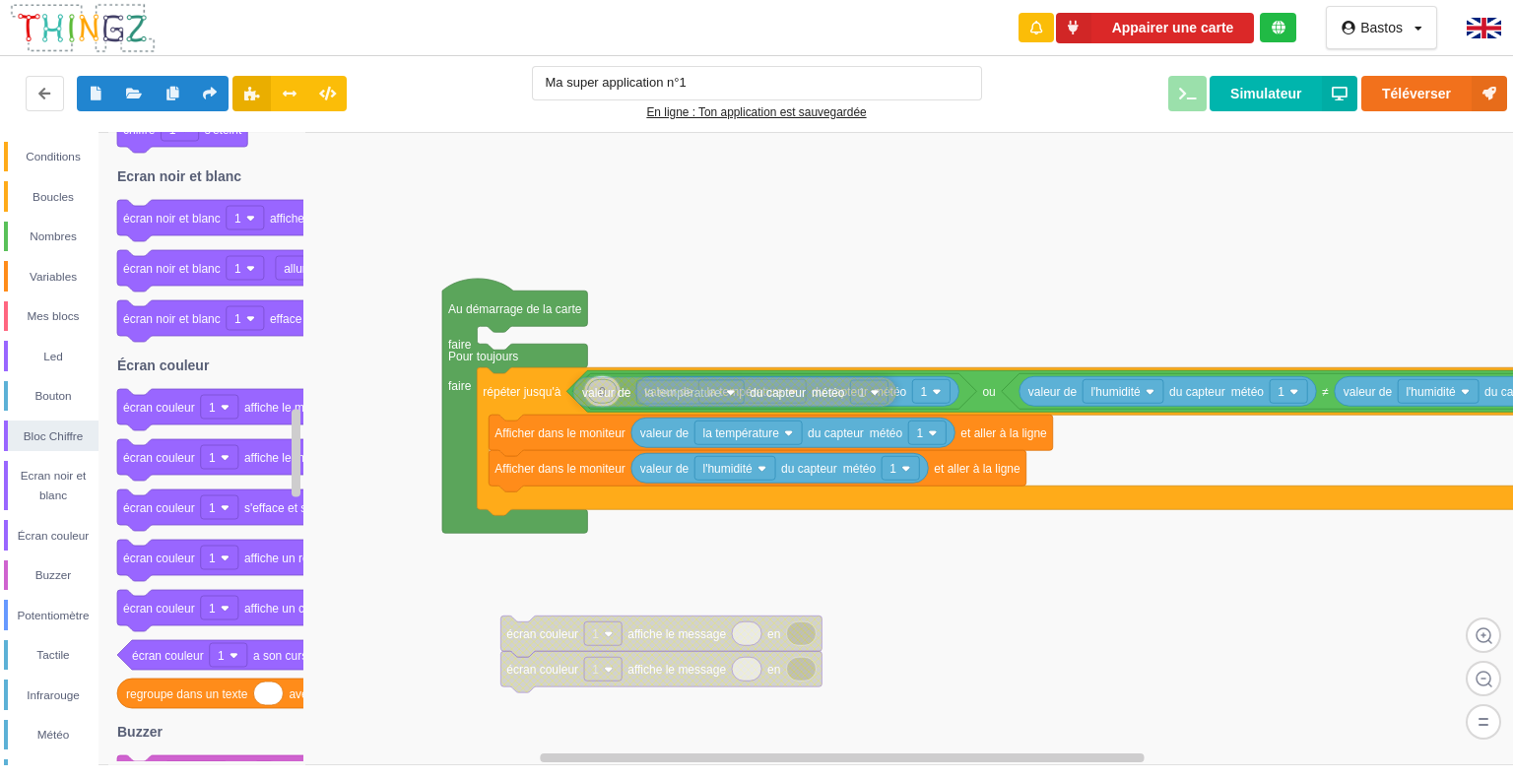
drag, startPoint x: 733, startPoint y: 315, endPoint x: 618, endPoint y: 387, distance: 135.9
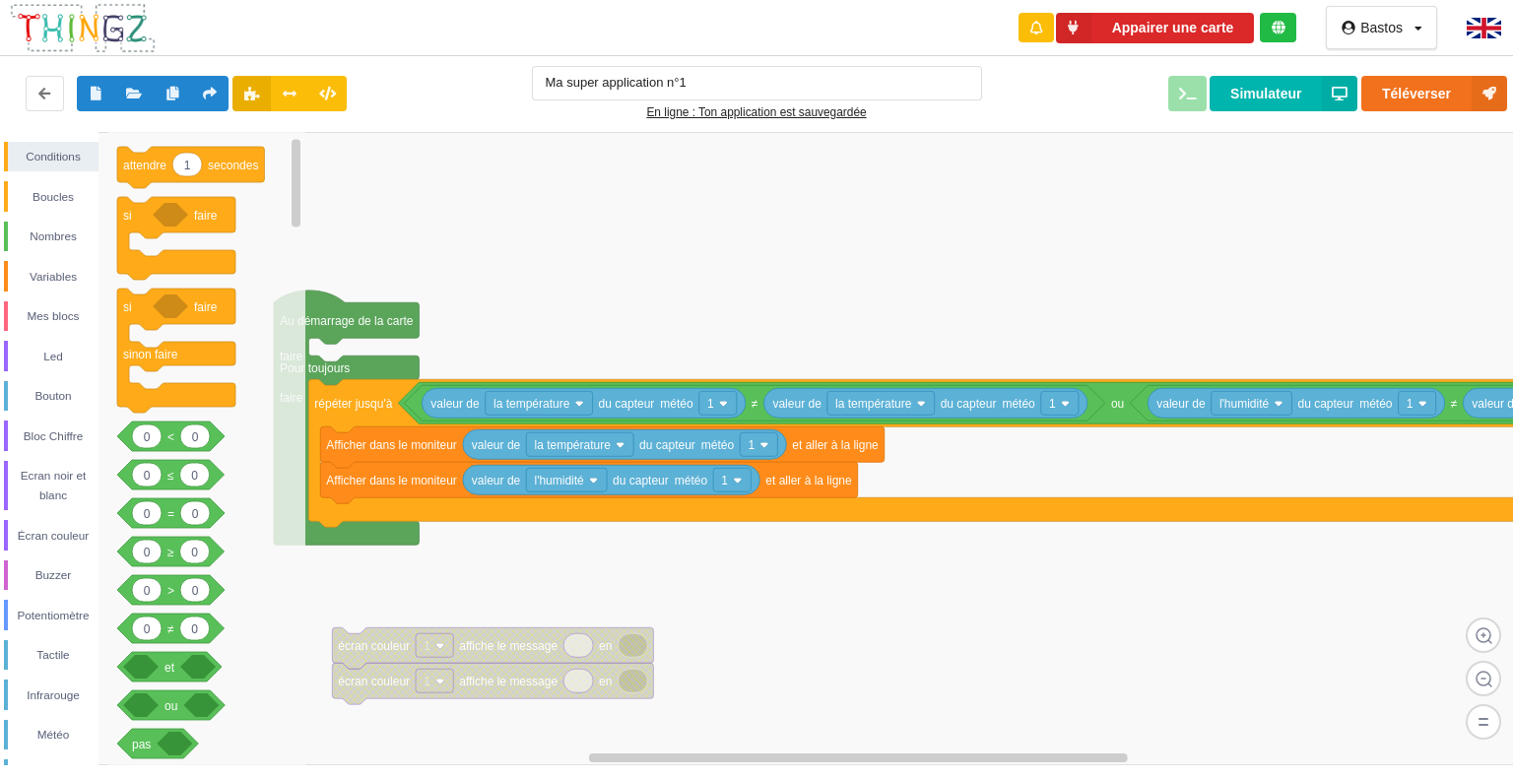
drag, startPoint x: 1084, startPoint y: 284, endPoint x: 947, endPoint y: 295, distance: 137.4
click at [947, 295] on div "Conditions Boucles Nombres Variables Mes blocs Led Bouton Bloc Chiffre Ecran no…" at bounding box center [763, 449] width 1527 height 634
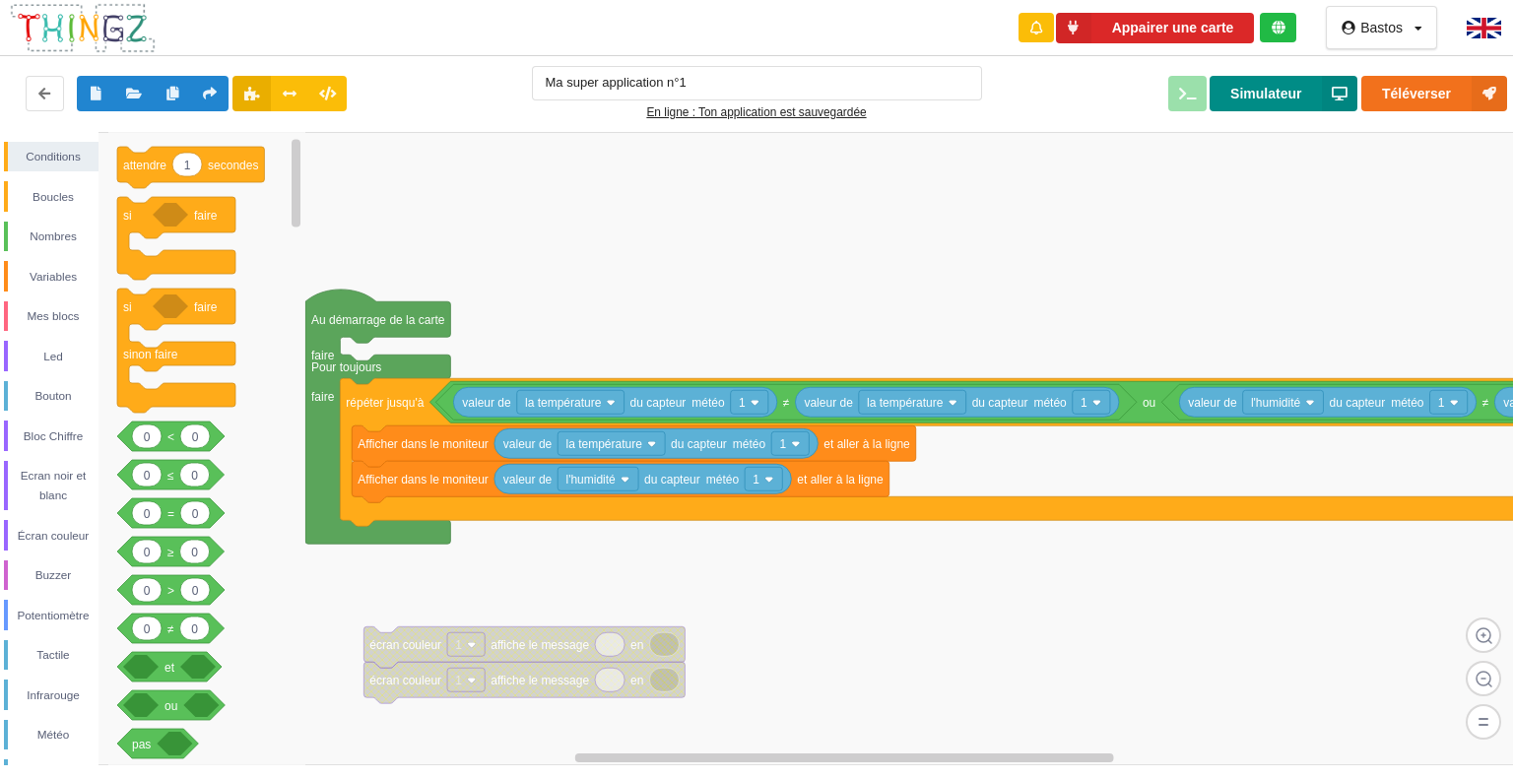
click at [1316, 103] on button "Simulateur" at bounding box center [1284, 93] width 148 height 35
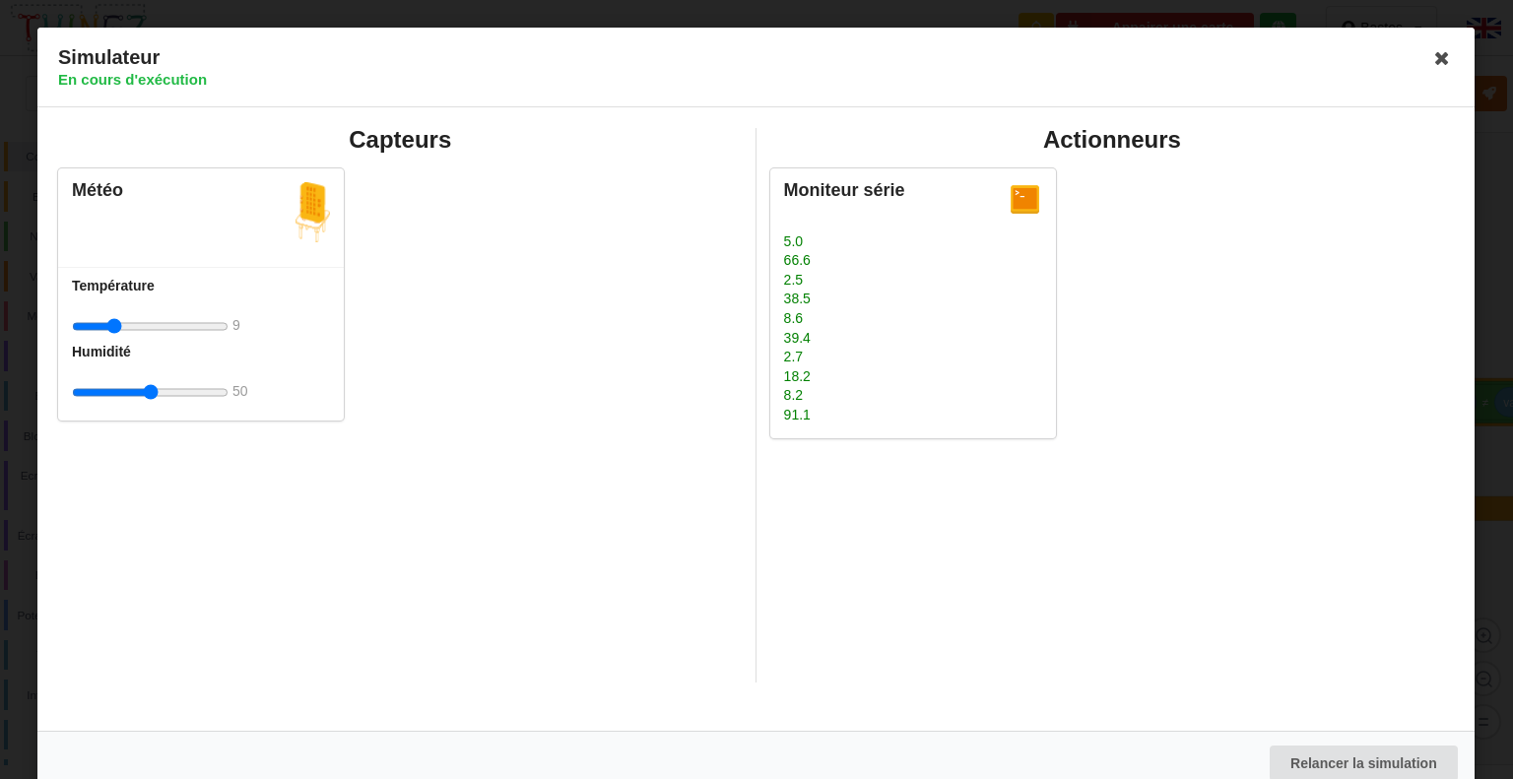
drag, startPoint x: 162, startPoint y: 325, endPoint x: 113, endPoint y: 333, distance: 48.9
type input "9"
click at [113, 333] on input "range" at bounding box center [150, 326] width 157 height 36
click at [1439, 53] on icon at bounding box center [1444, 58] width 32 height 32
